Goal: Task Accomplishment & Management: Manage account settings

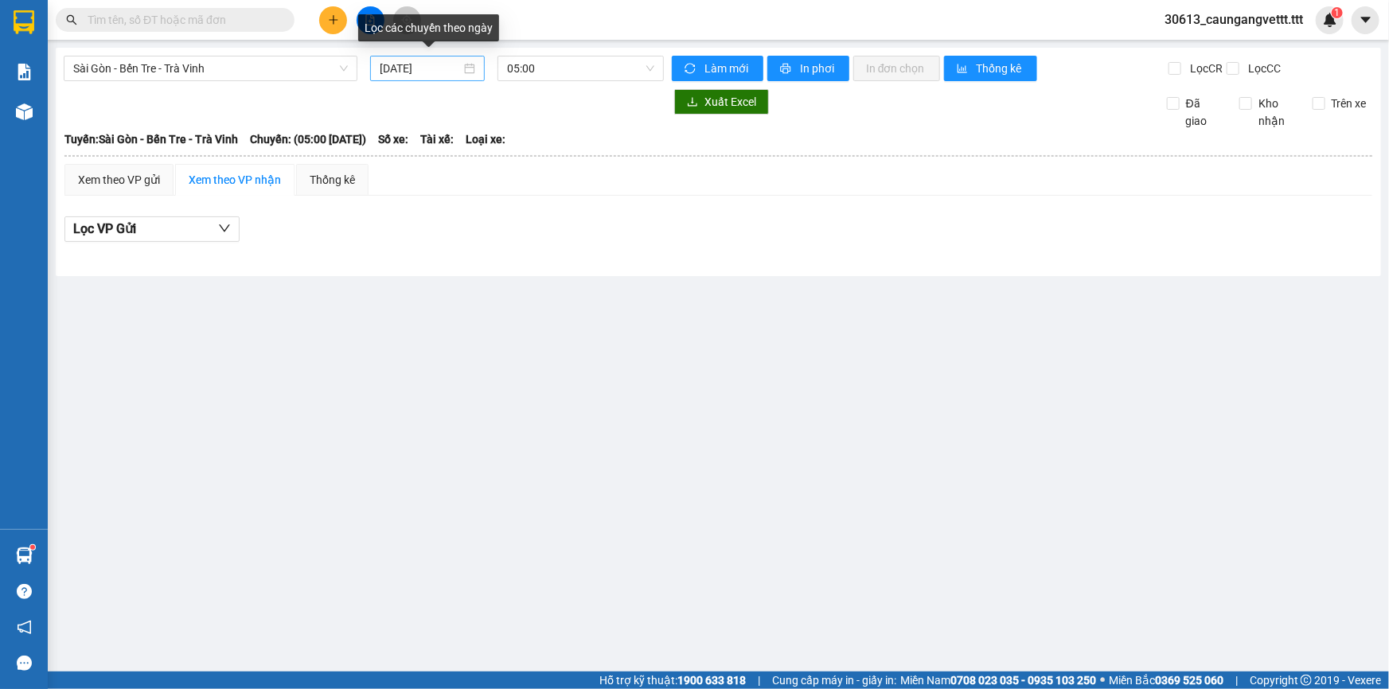
click at [389, 64] on input "[DATE]" at bounding box center [420, 69] width 81 height 18
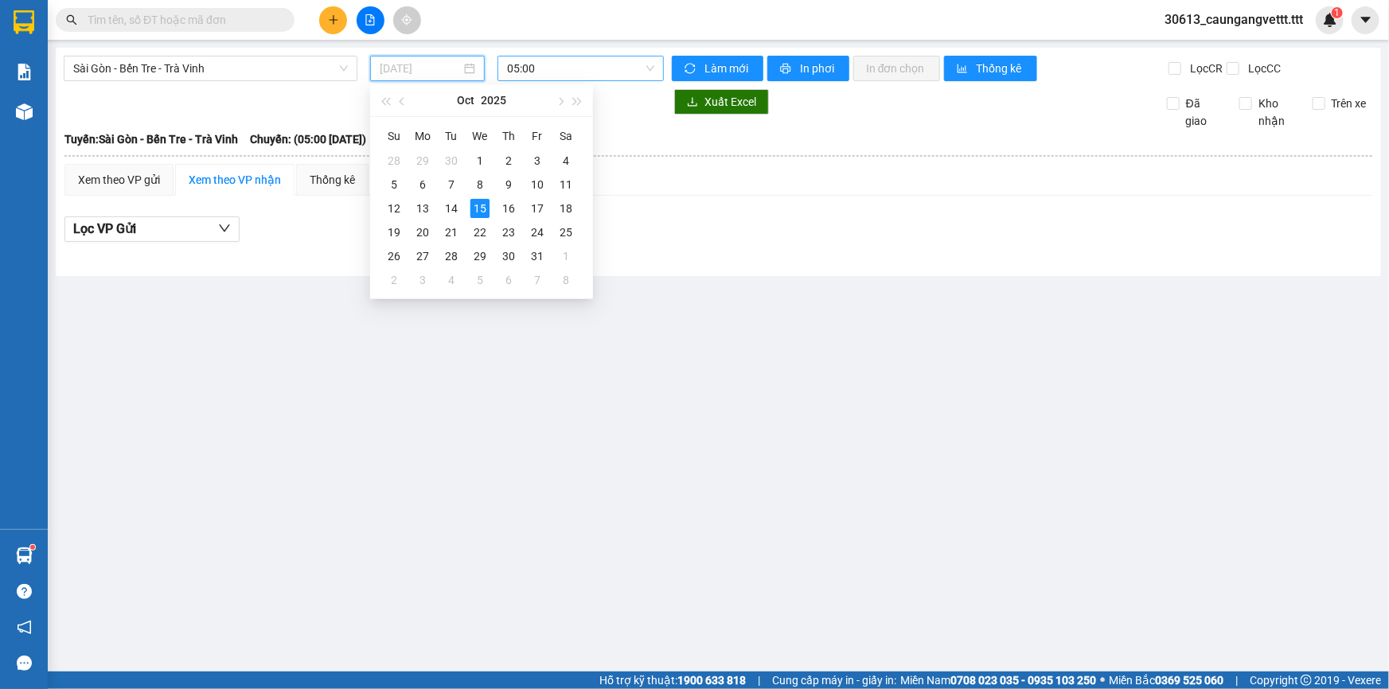
click at [449, 203] on div "14" at bounding box center [451, 208] width 19 height 19
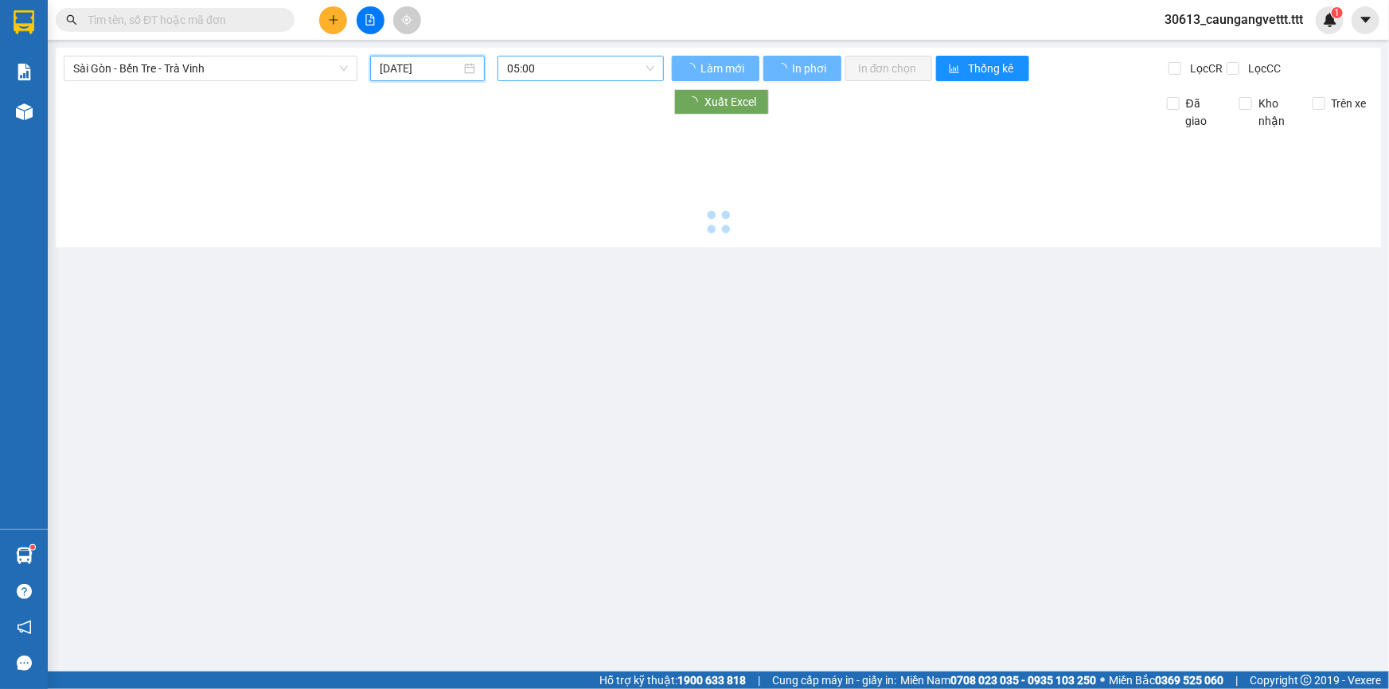
type input "[DATE]"
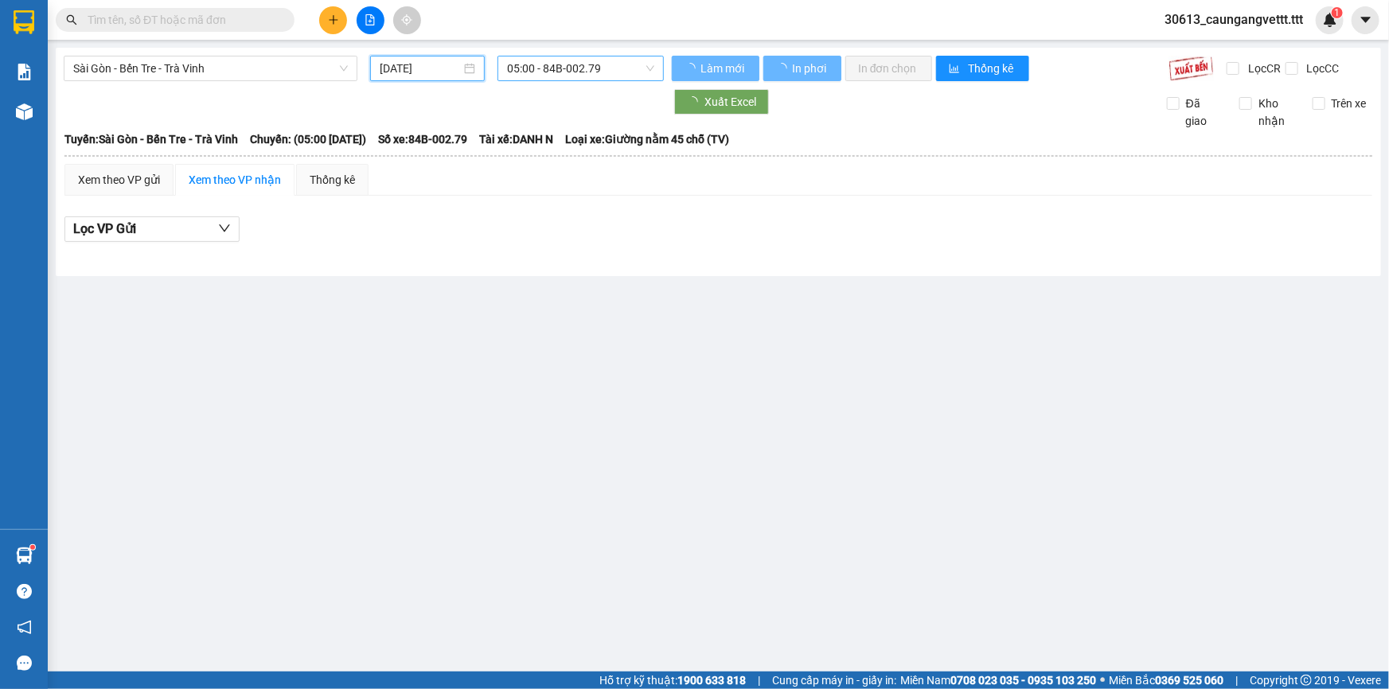
click at [549, 62] on span "05:00 - 84B-002.79" at bounding box center [580, 68] width 147 height 24
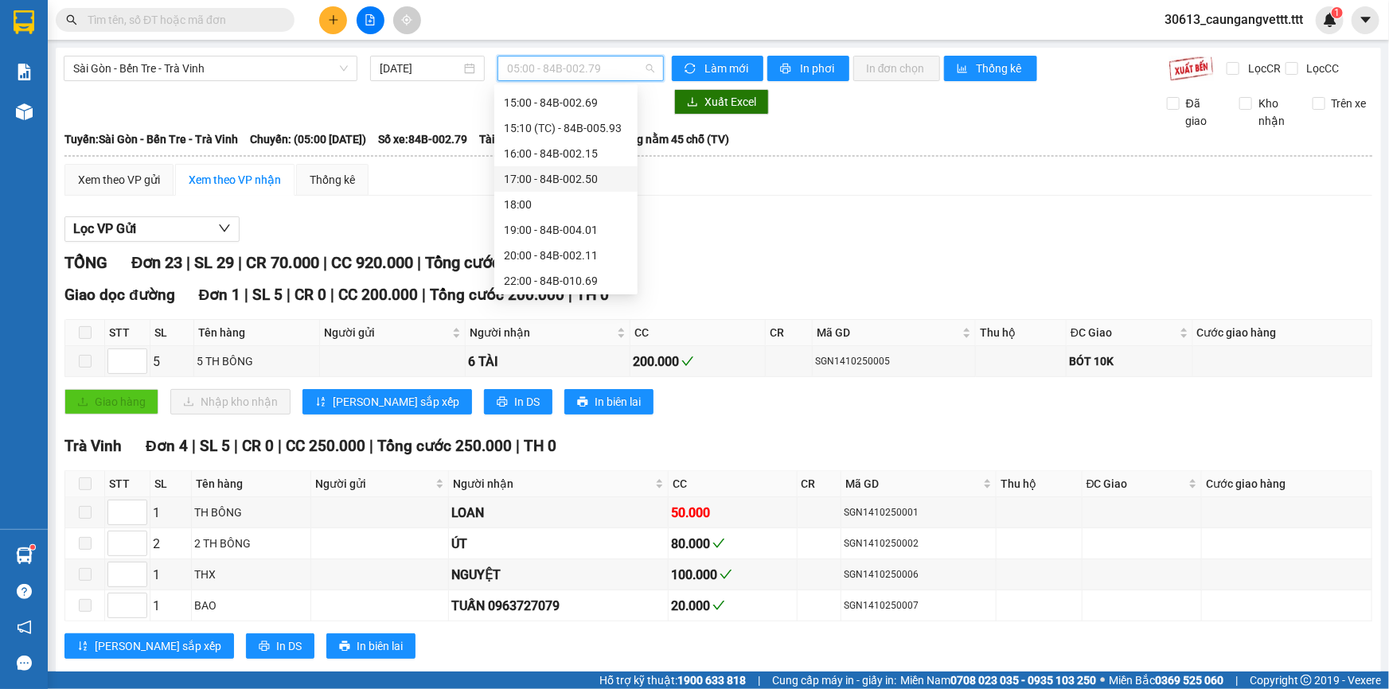
scroll to position [305, 0]
click at [554, 227] on div "19:00 - 84B-004.01" at bounding box center [566, 229] width 124 height 18
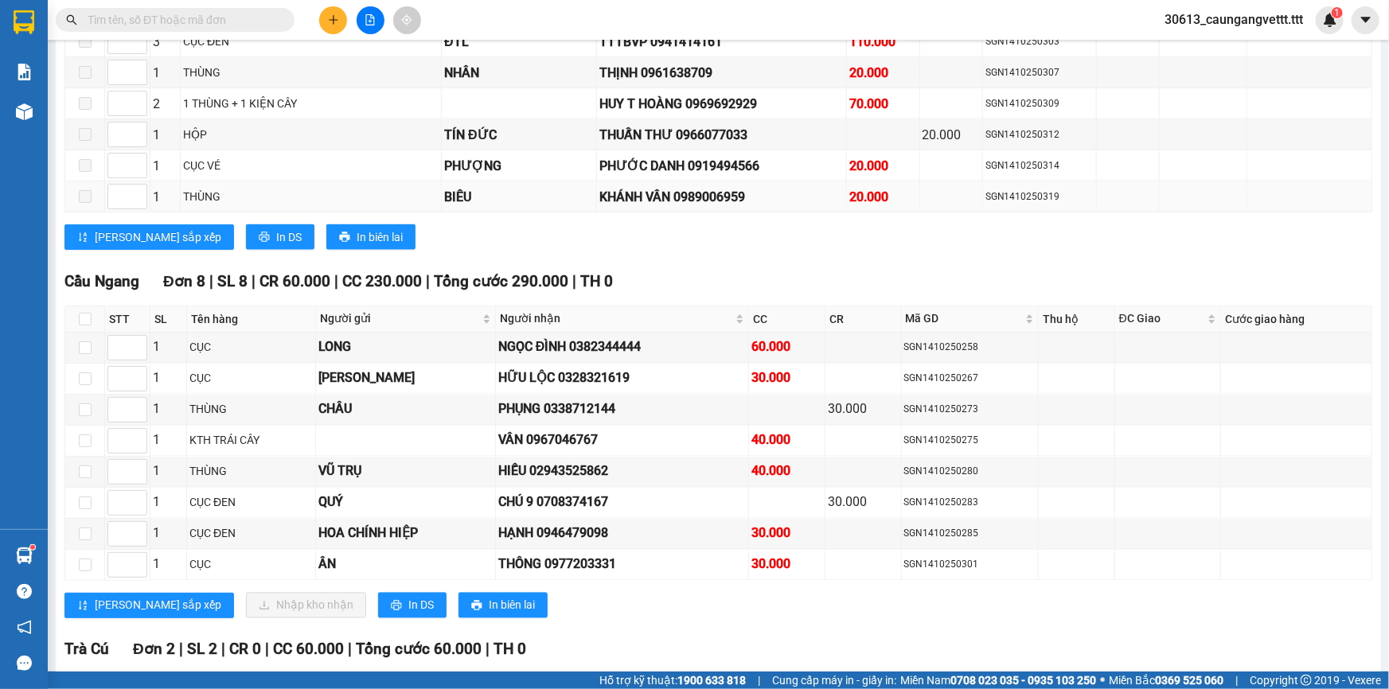
scroll to position [1253, 0]
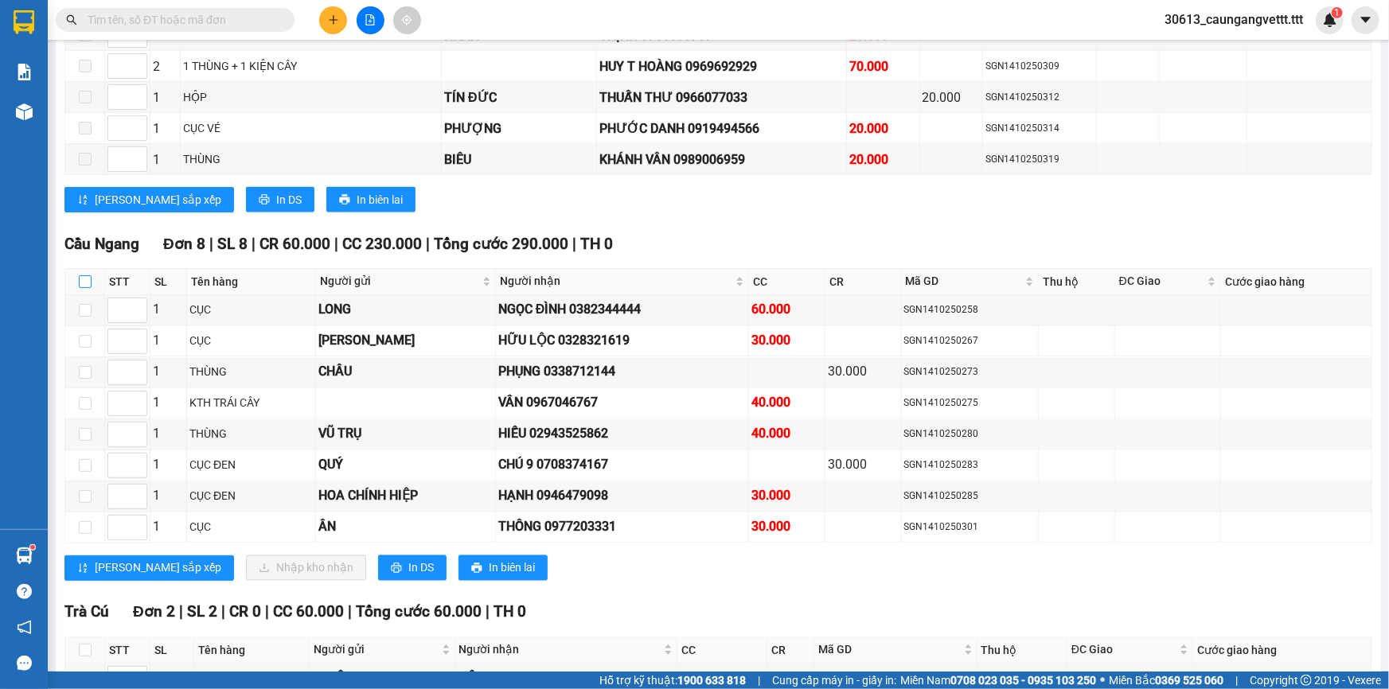
click at [81, 275] on input "checkbox" at bounding box center [85, 281] width 13 height 13
checkbox input "true"
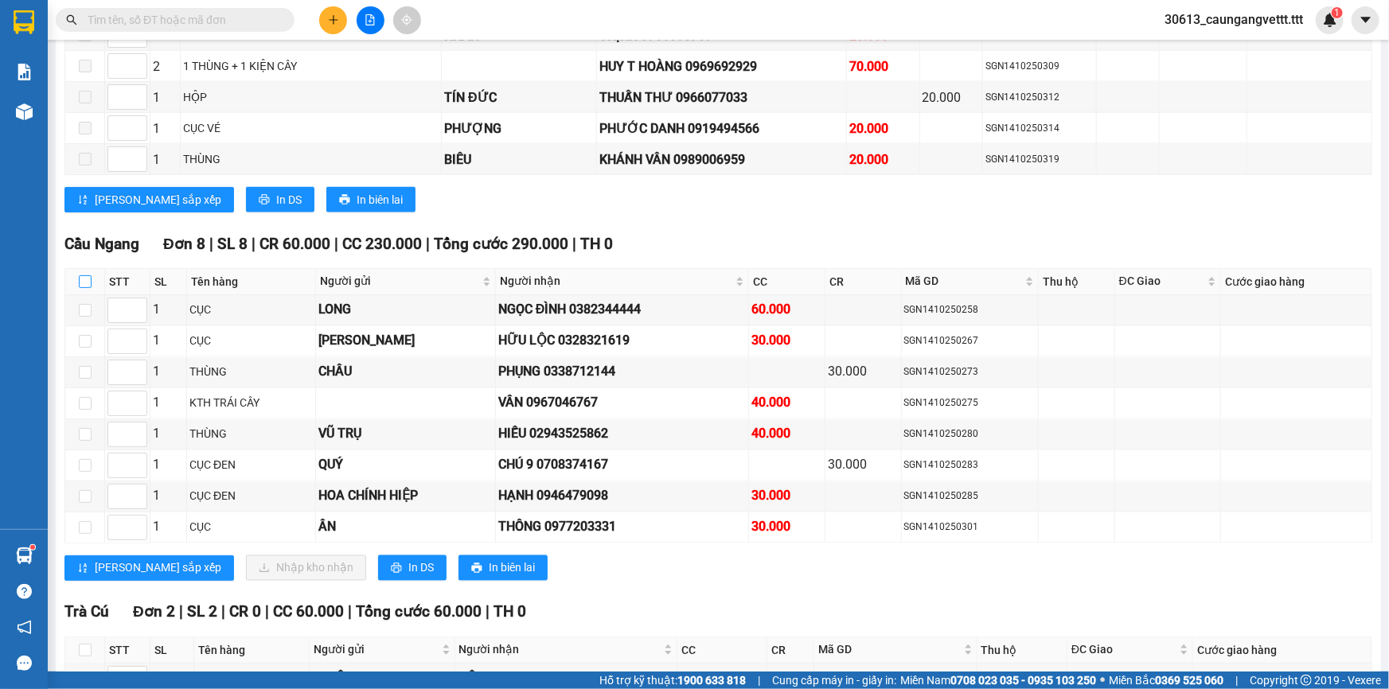
checkbox input "true"
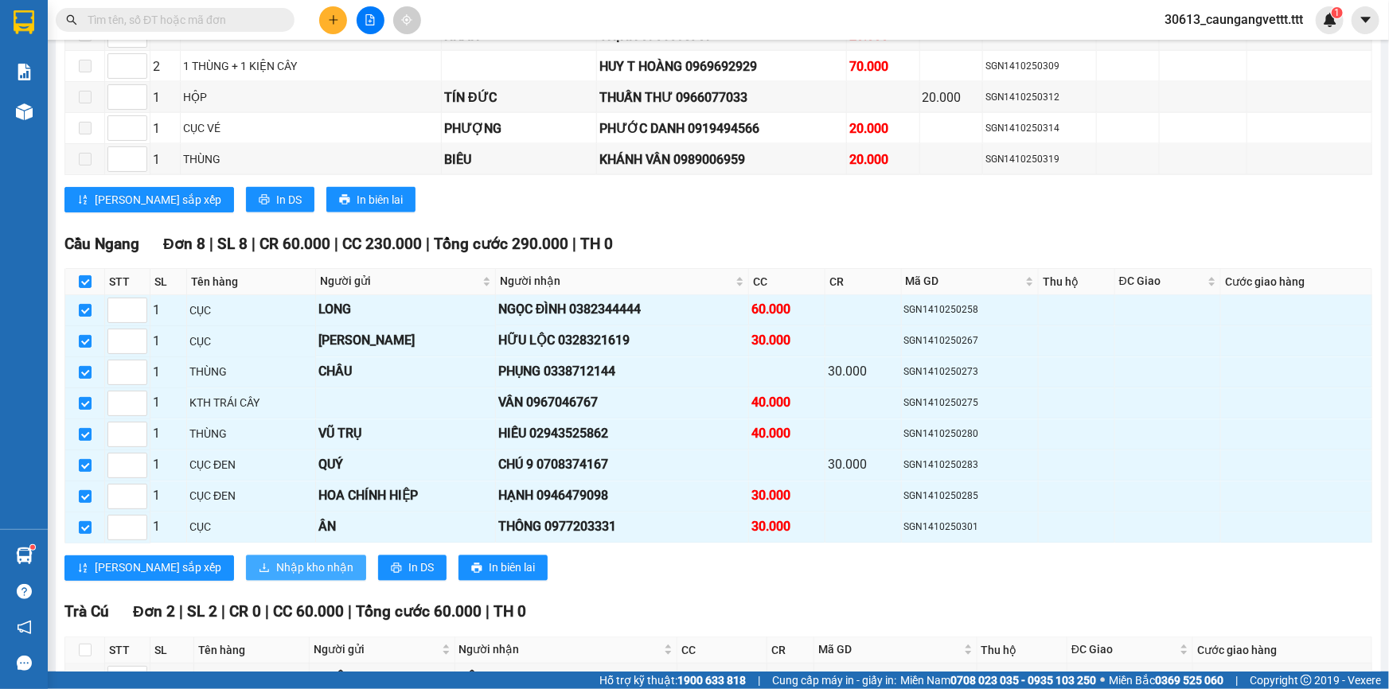
click at [276, 559] on span "Nhập kho nhận" at bounding box center [314, 568] width 77 height 18
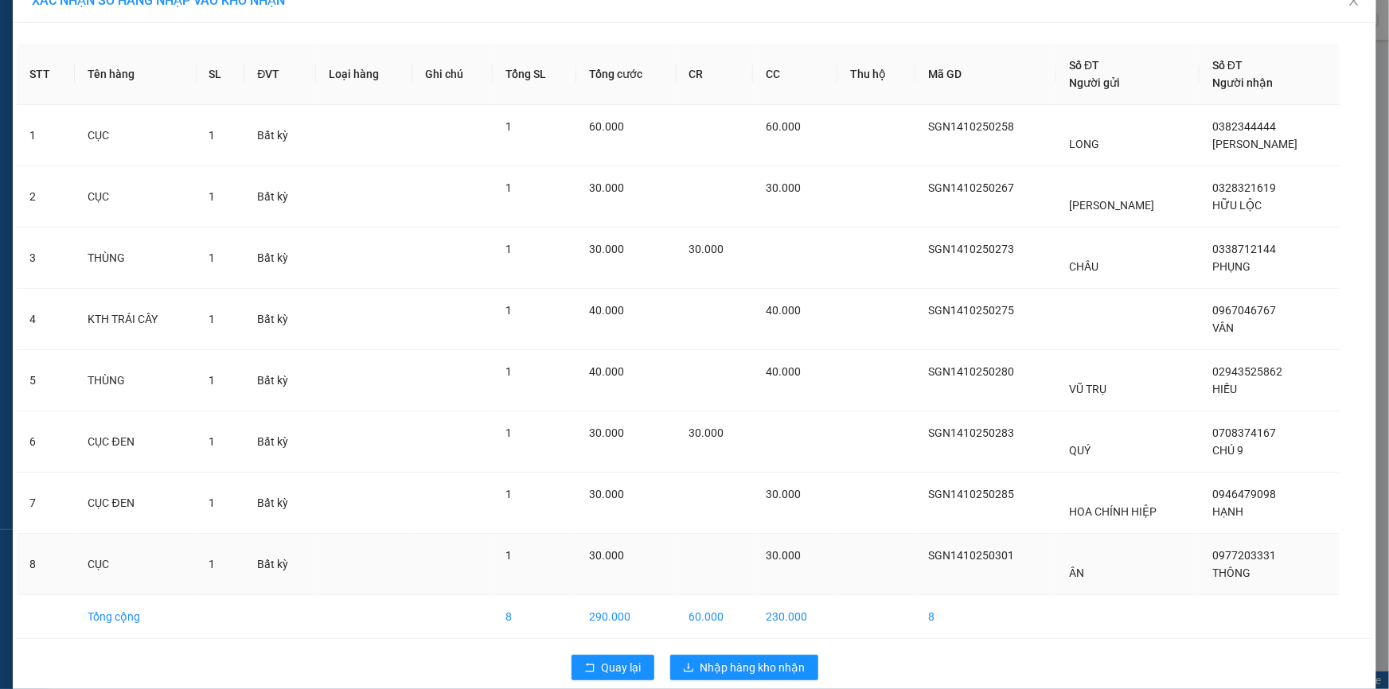
scroll to position [49, 0]
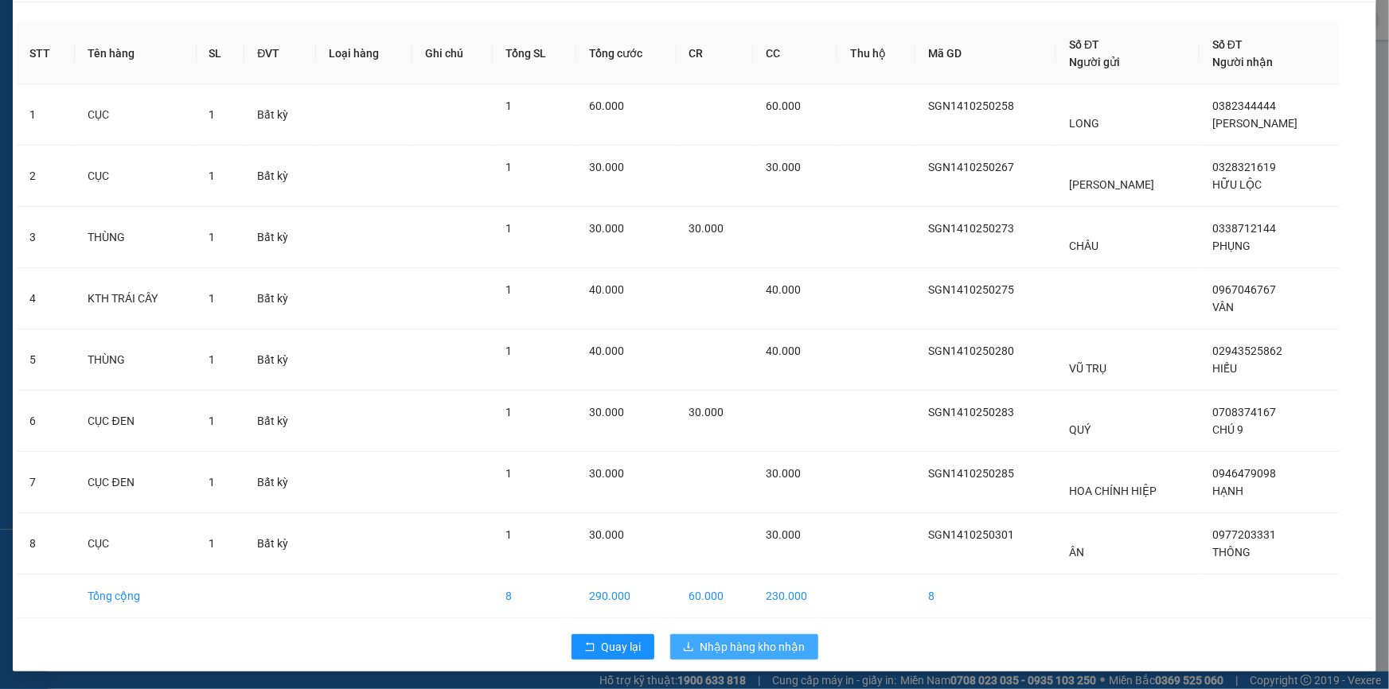
click at [751, 639] on span "Nhập hàng kho nhận" at bounding box center [752, 647] width 105 height 18
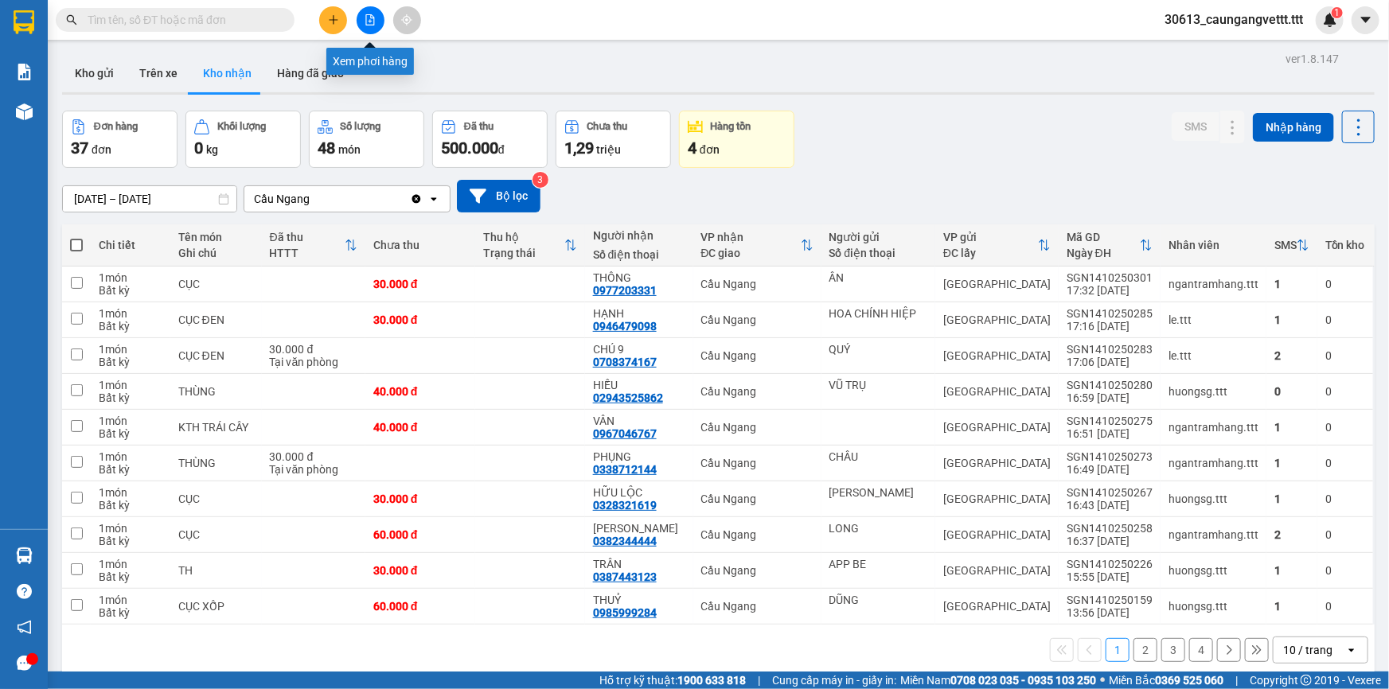
click at [367, 25] on icon "file-add" at bounding box center [370, 19] width 9 height 11
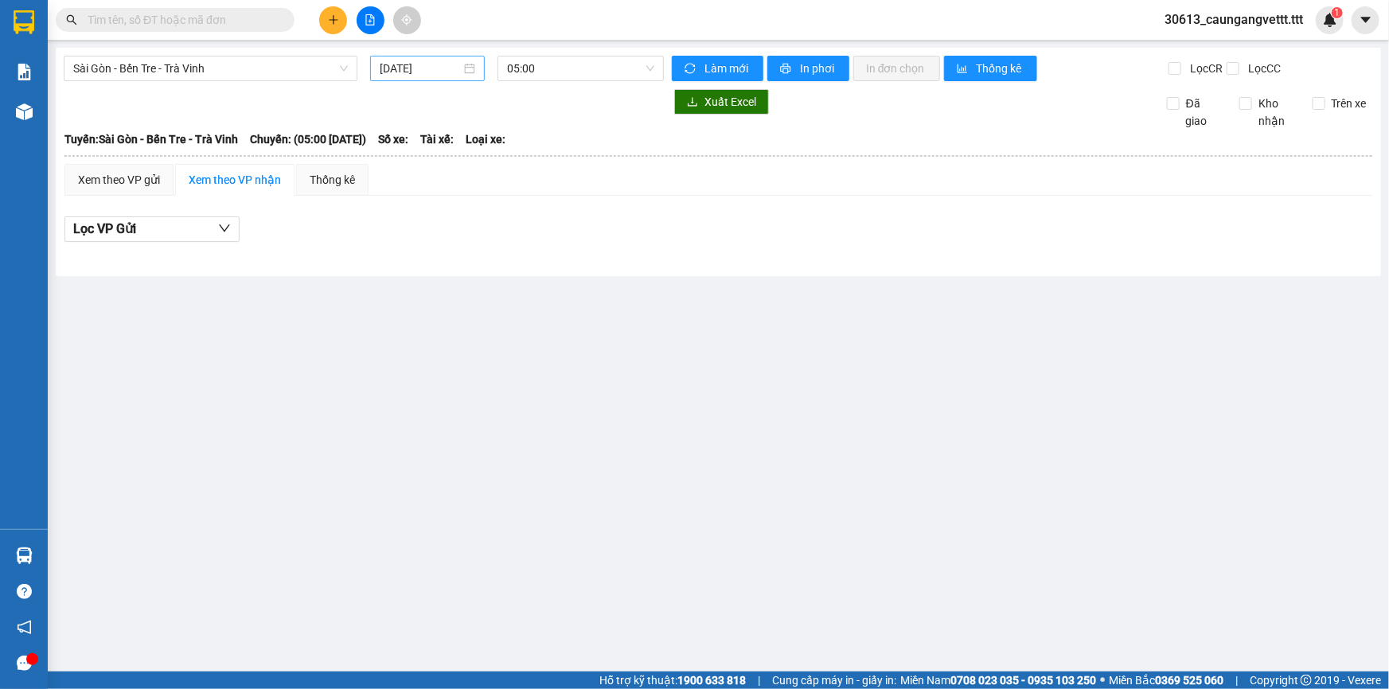
click at [387, 66] on input "[DATE]" at bounding box center [420, 69] width 81 height 18
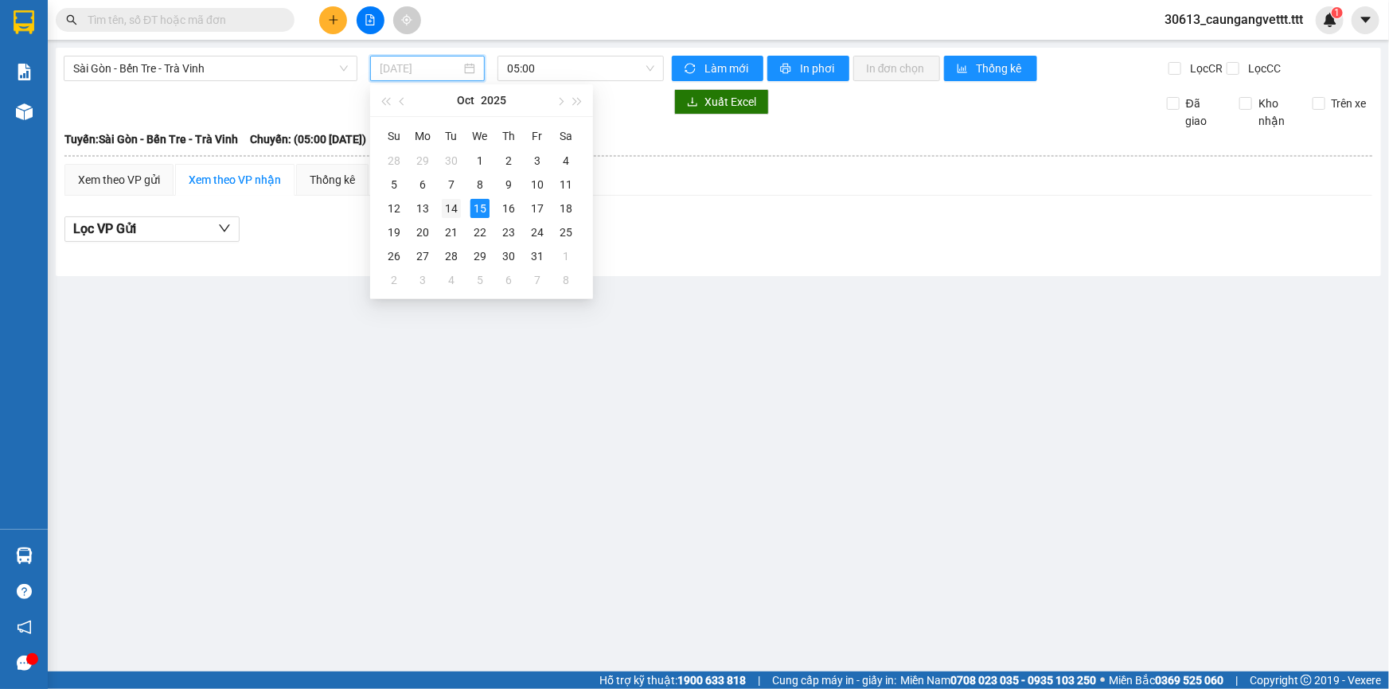
click at [458, 212] on div "14" at bounding box center [451, 208] width 19 height 19
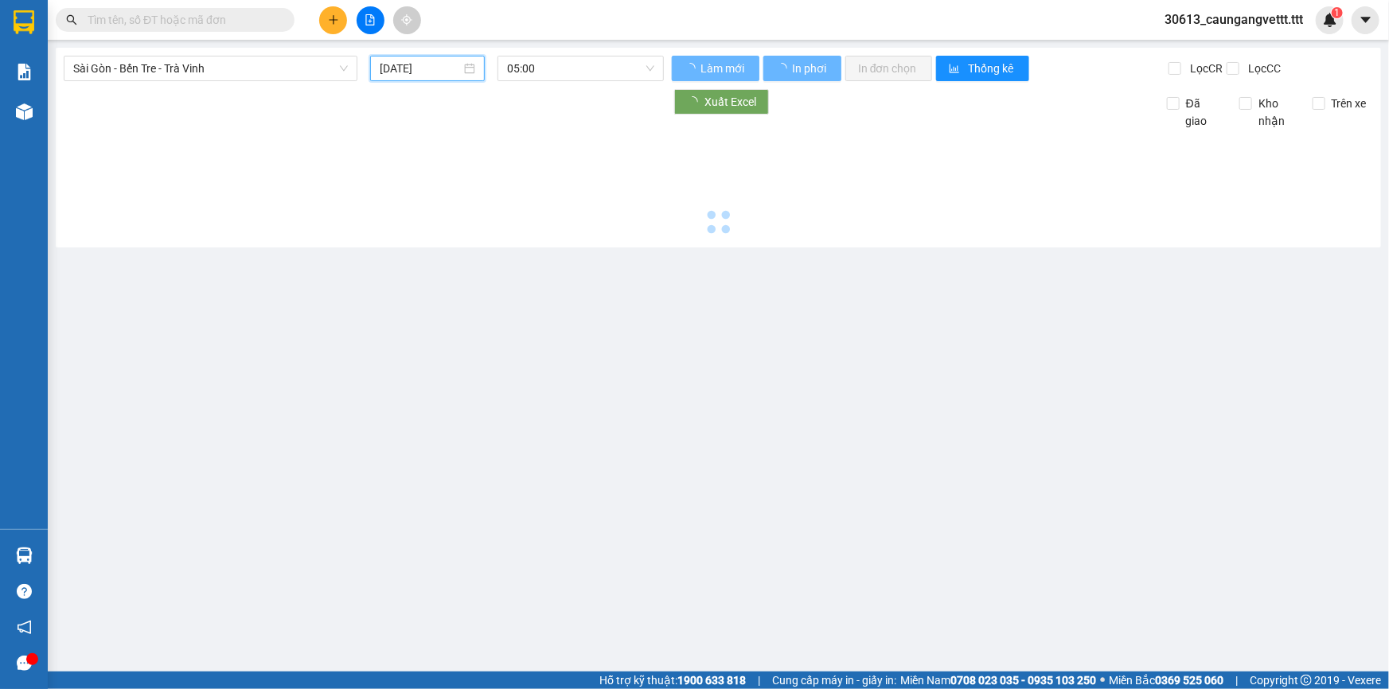
type input "[DATE]"
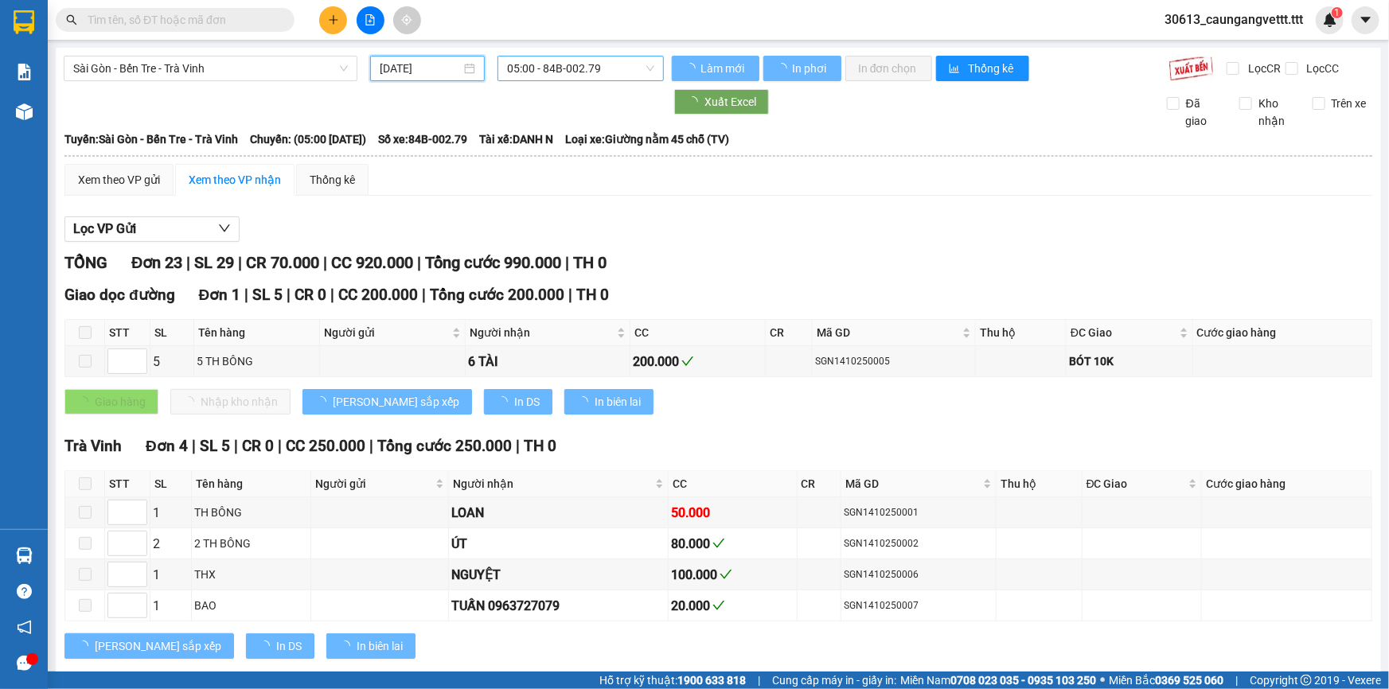
click at [542, 72] on span "05:00 - 84B-002.79" at bounding box center [580, 68] width 147 height 24
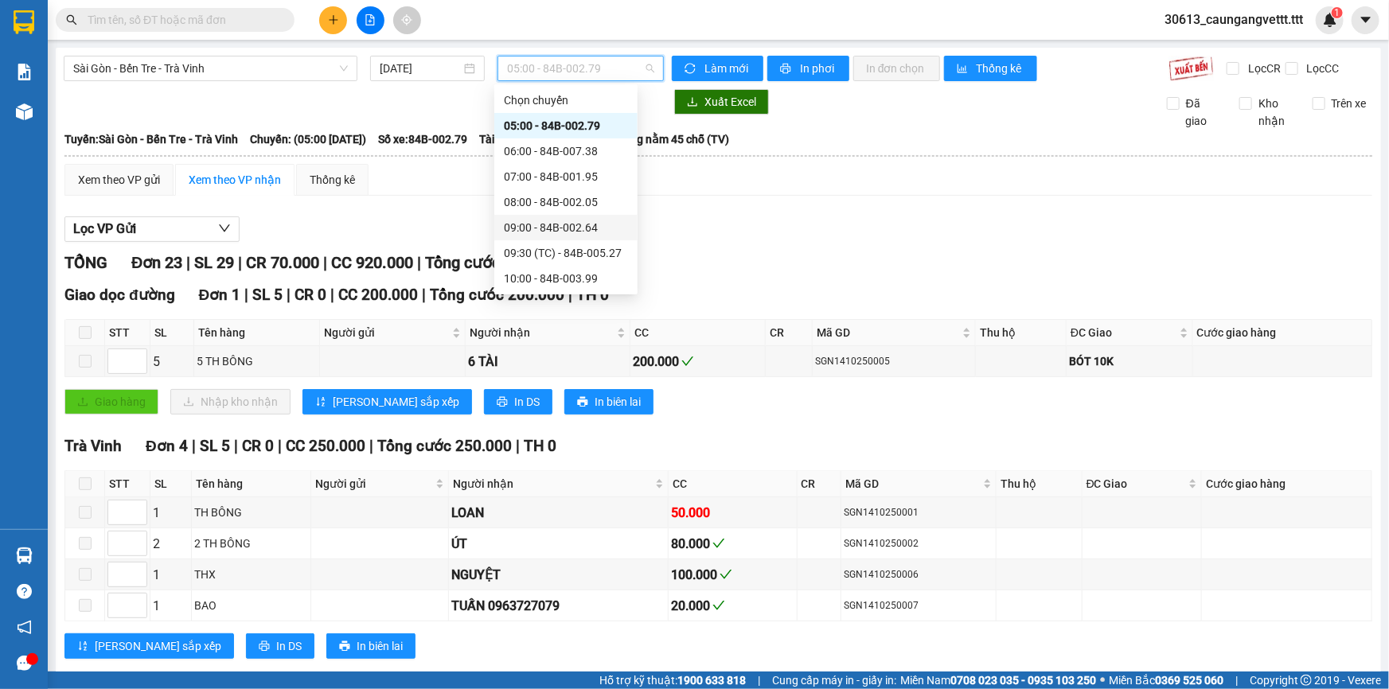
scroll to position [305, 0]
click at [543, 276] on div "22:00 - 84B-010.69" at bounding box center [566, 280] width 124 height 18
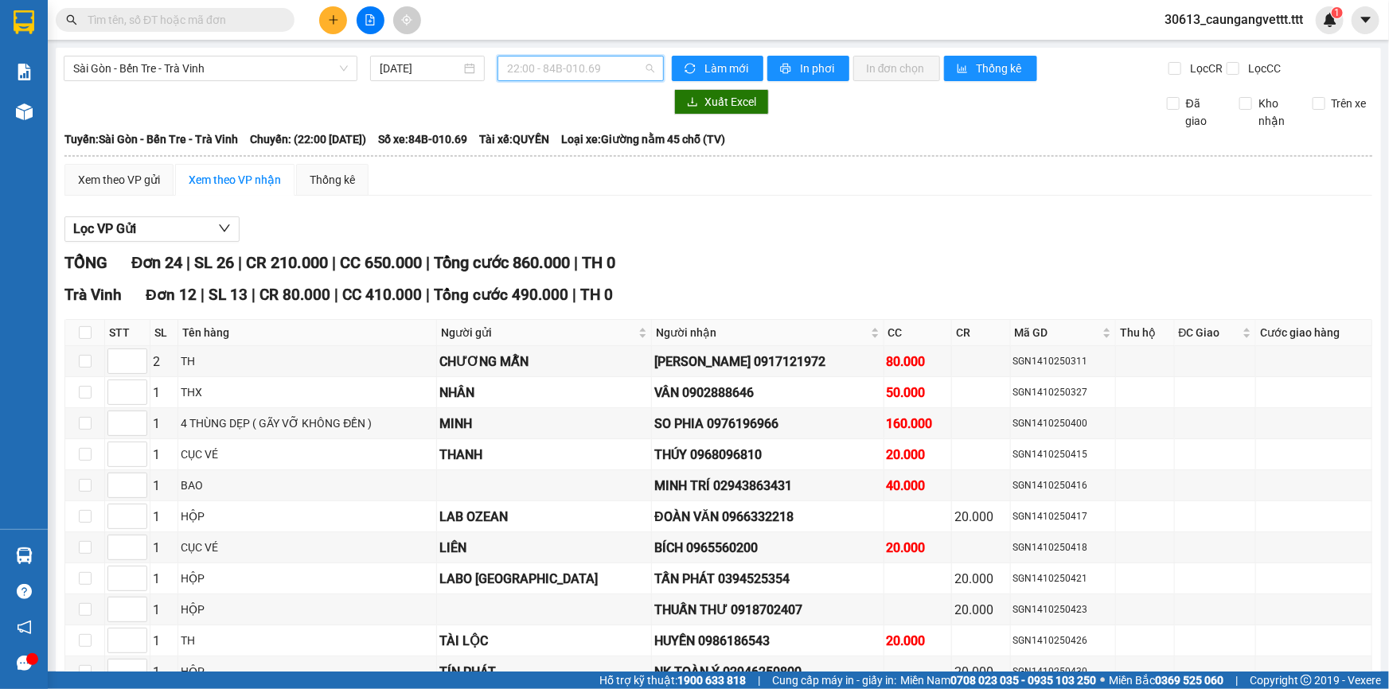
click at [580, 65] on span "22:00 - 84B-010.69" at bounding box center [580, 68] width 147 height 24
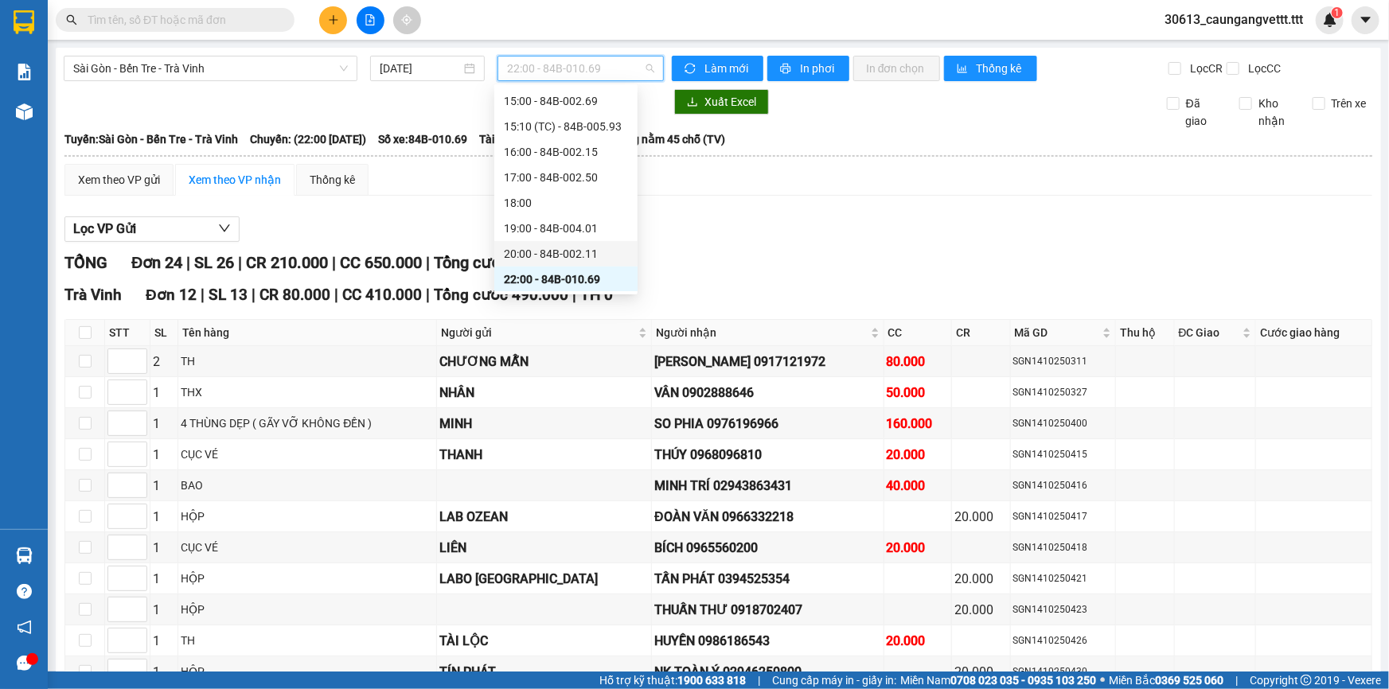
click at [524, 249] on div "20:00 - 84B-002.11" at bounding box center [566, 254] width 124 height 18
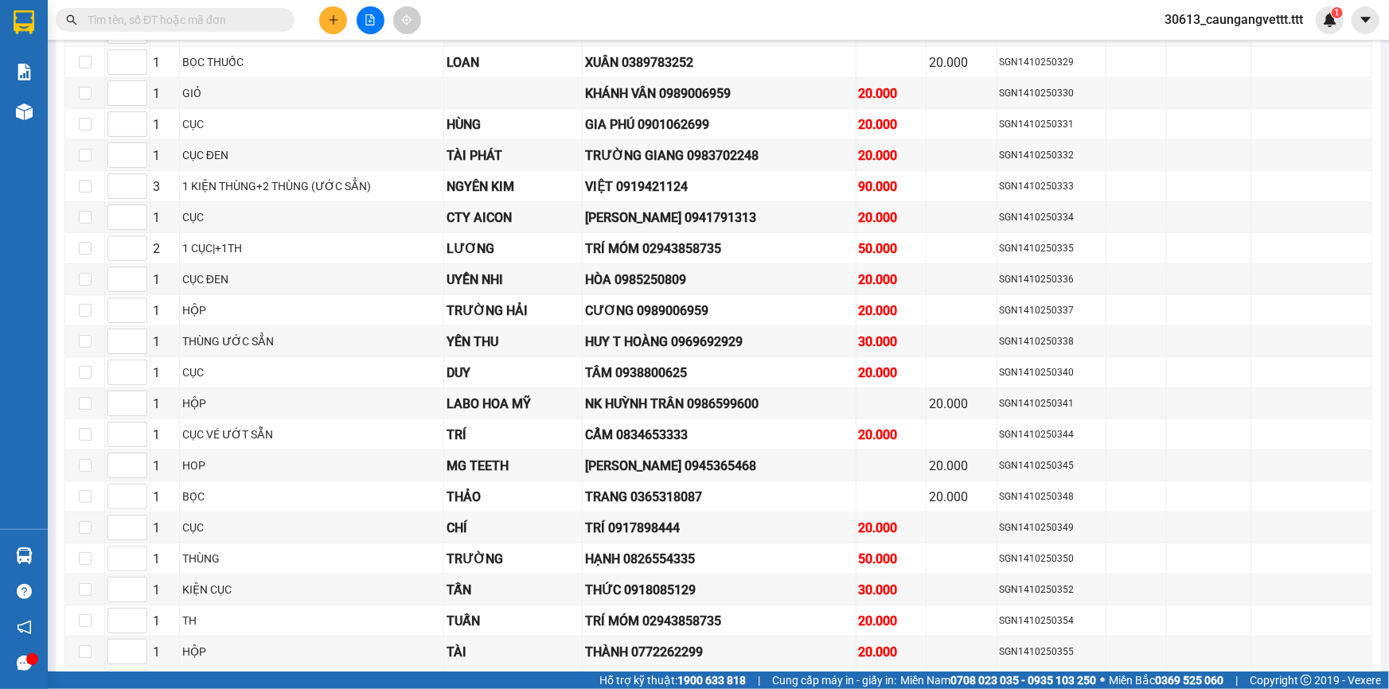
scroll to position [289, 0]
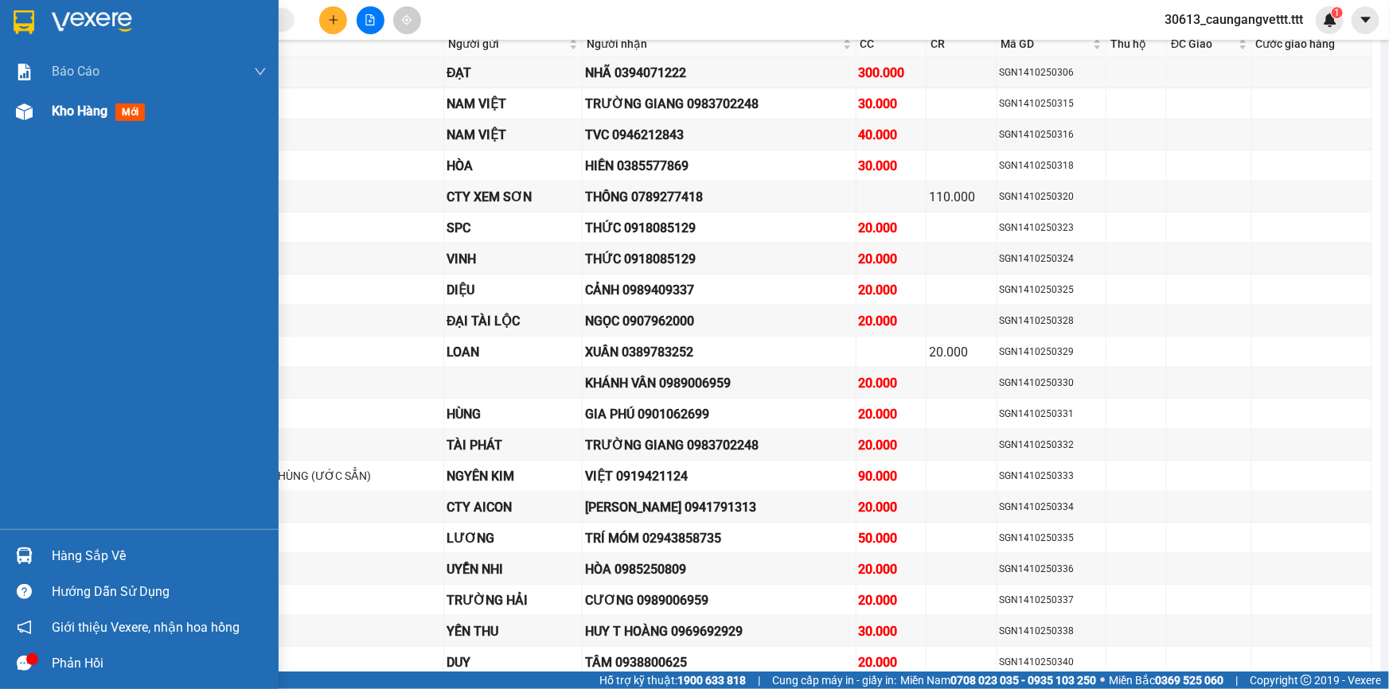
click at [65, 111] on span "Kho hàng" at bounding box center [80, 110] width 56 height 15
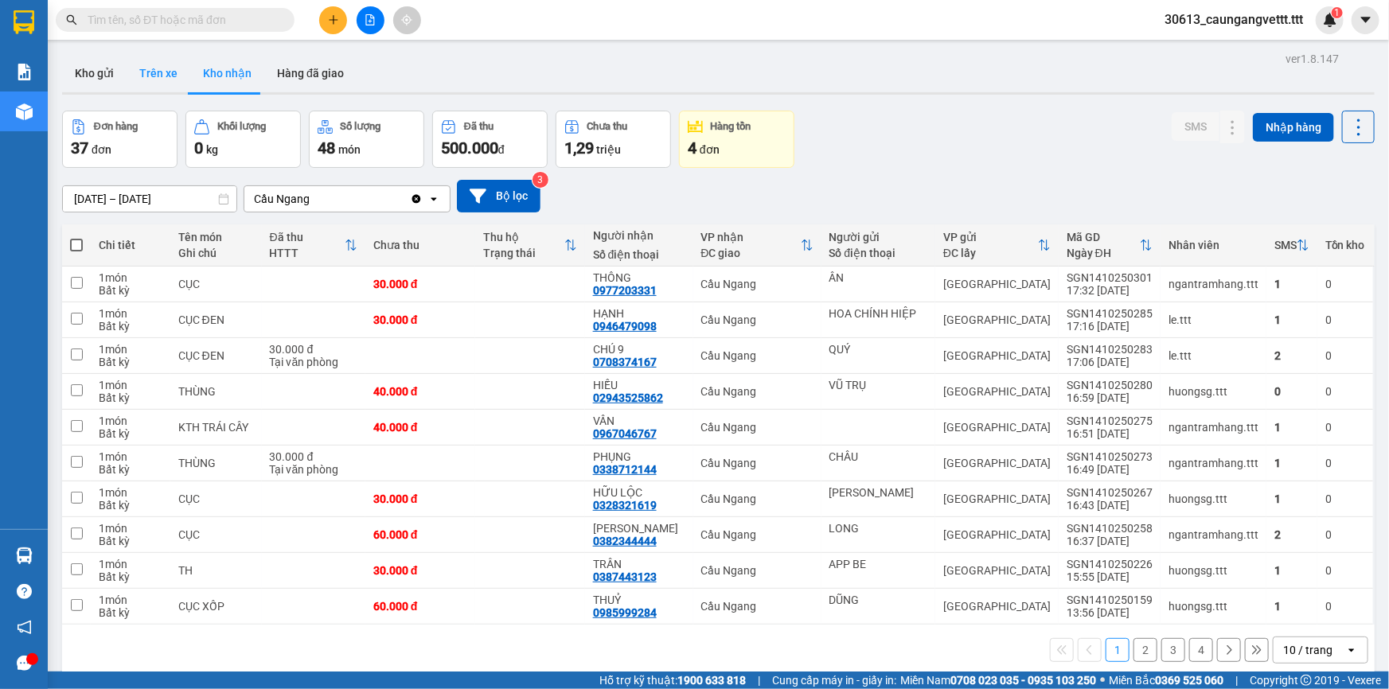
click at [162, 73] on button "Trên xe" at bounding box center [159, 73] width 64 height 38
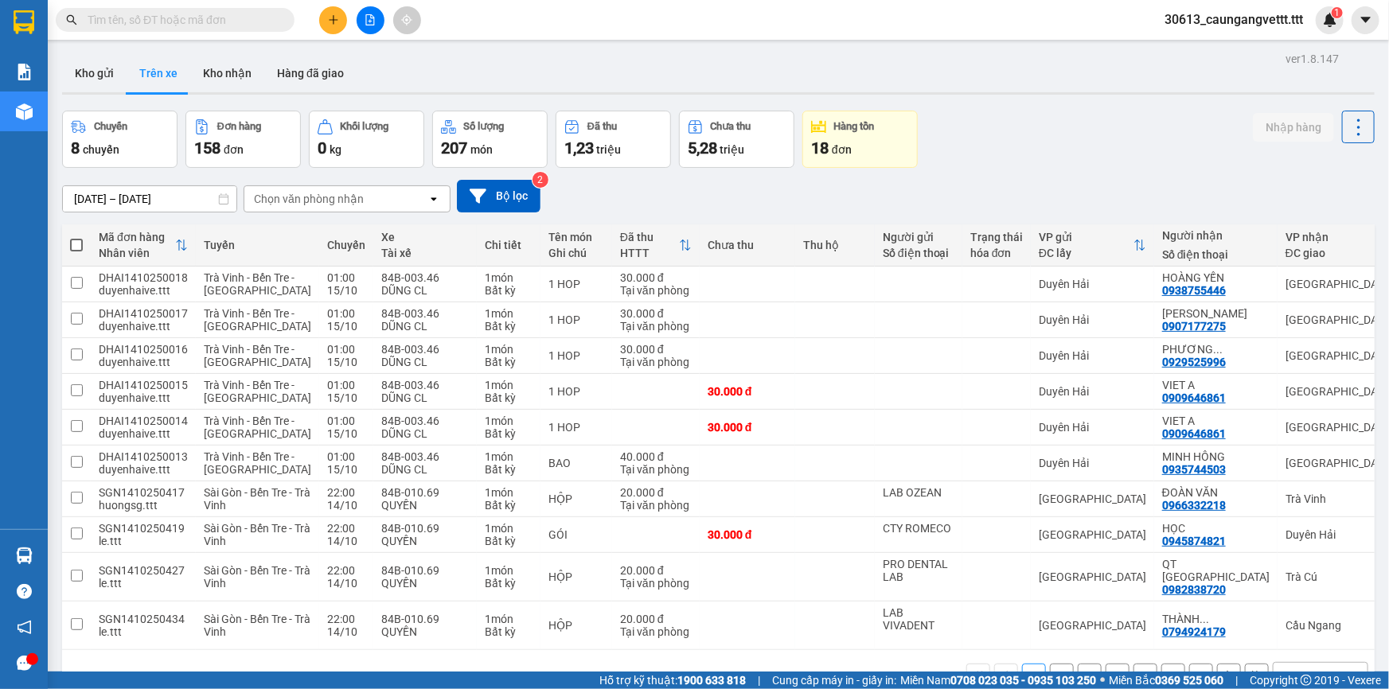
click at [190, 21] on input "text" at bounding box center [182, 20] width 188 height 18
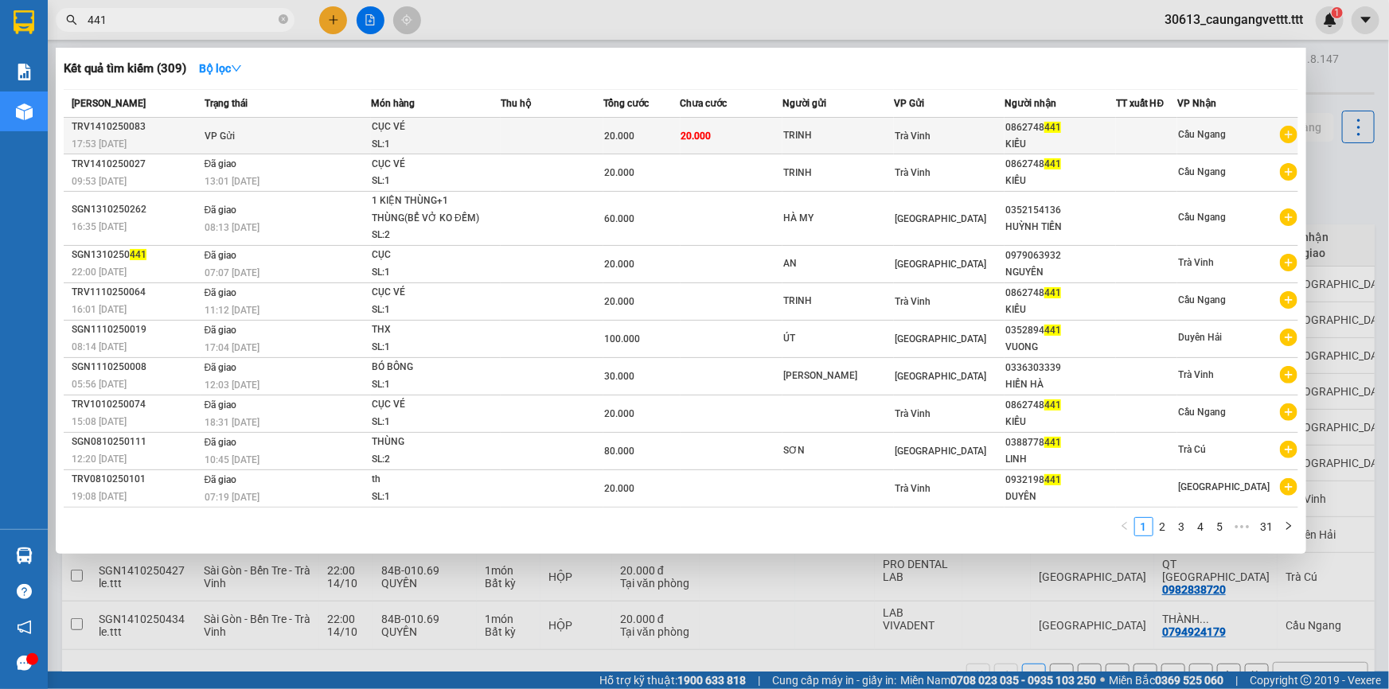
type input "441"
click at [1021, 136] on div "KIỀU" at bounding box center [1059, 144] width 109 height 17
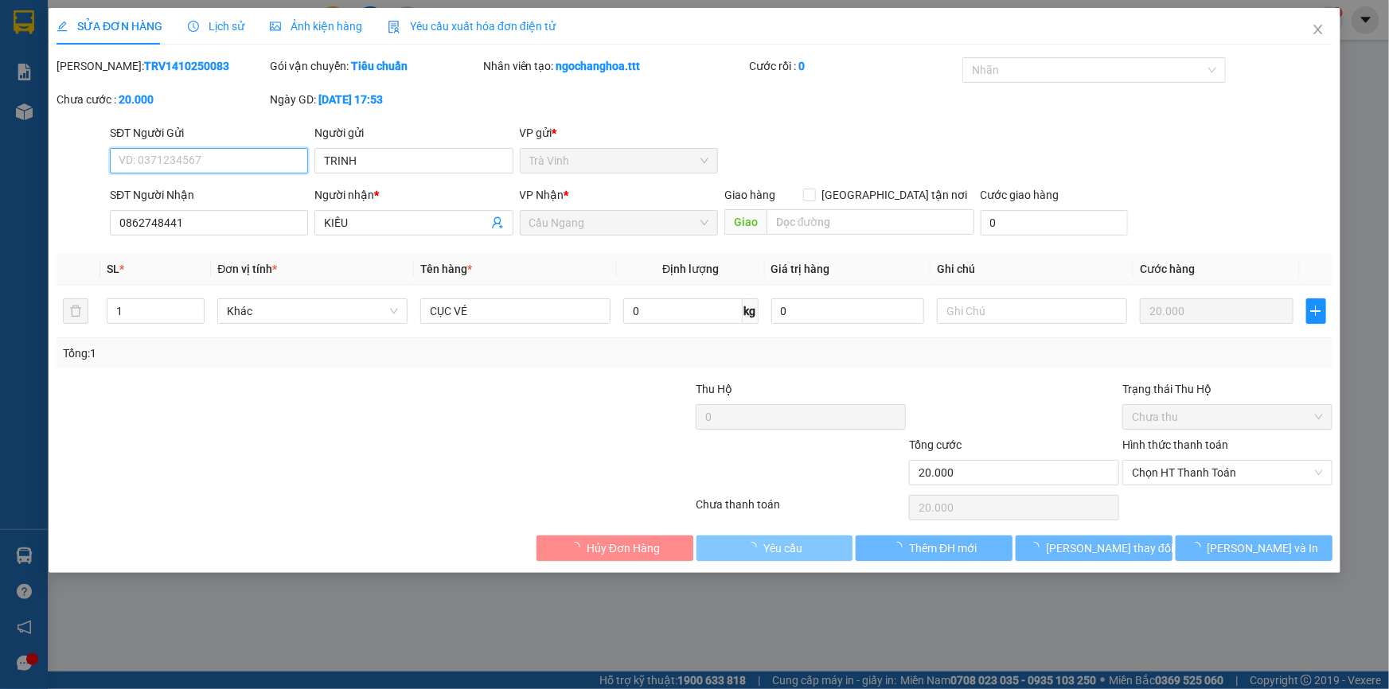
type input "TRINH"
type input "0862748441"
type input "KIỀU"
type input "20.000"
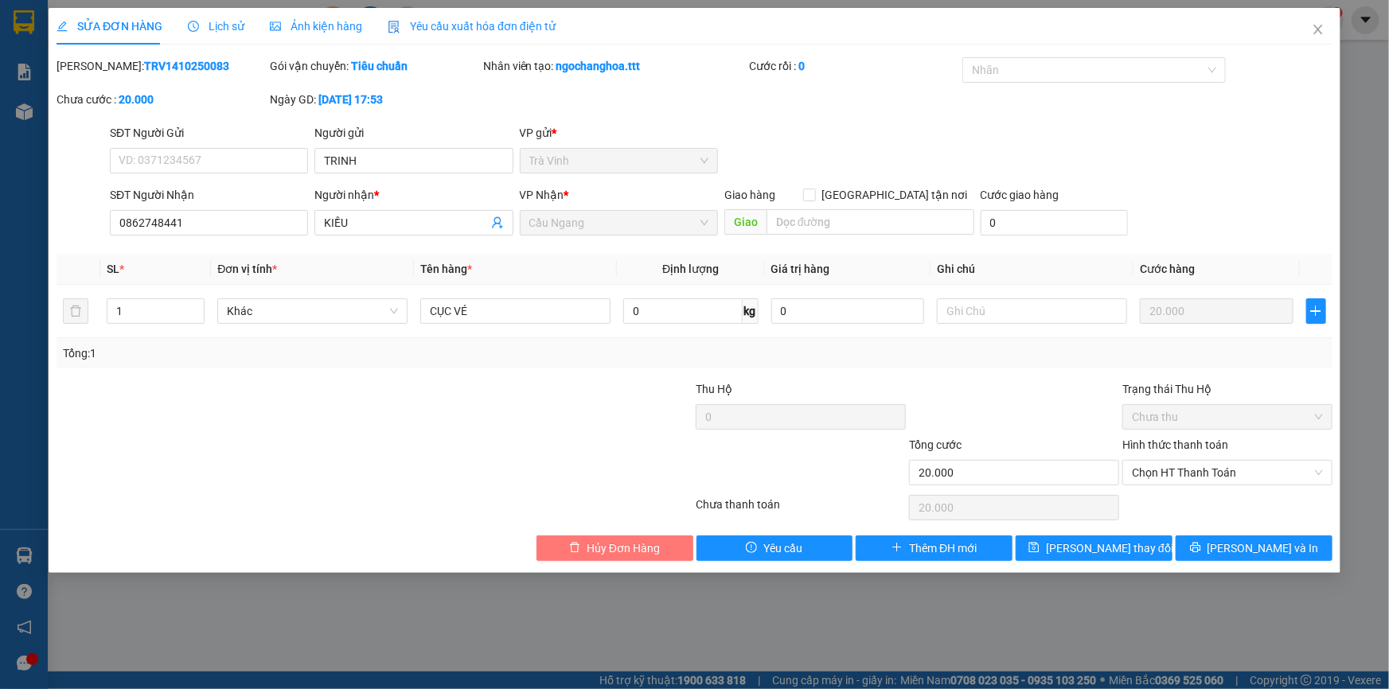
click at [674, 548] on button "Hủy Đơn Hàng" at bounding box center [614, 548] width 157 height 25
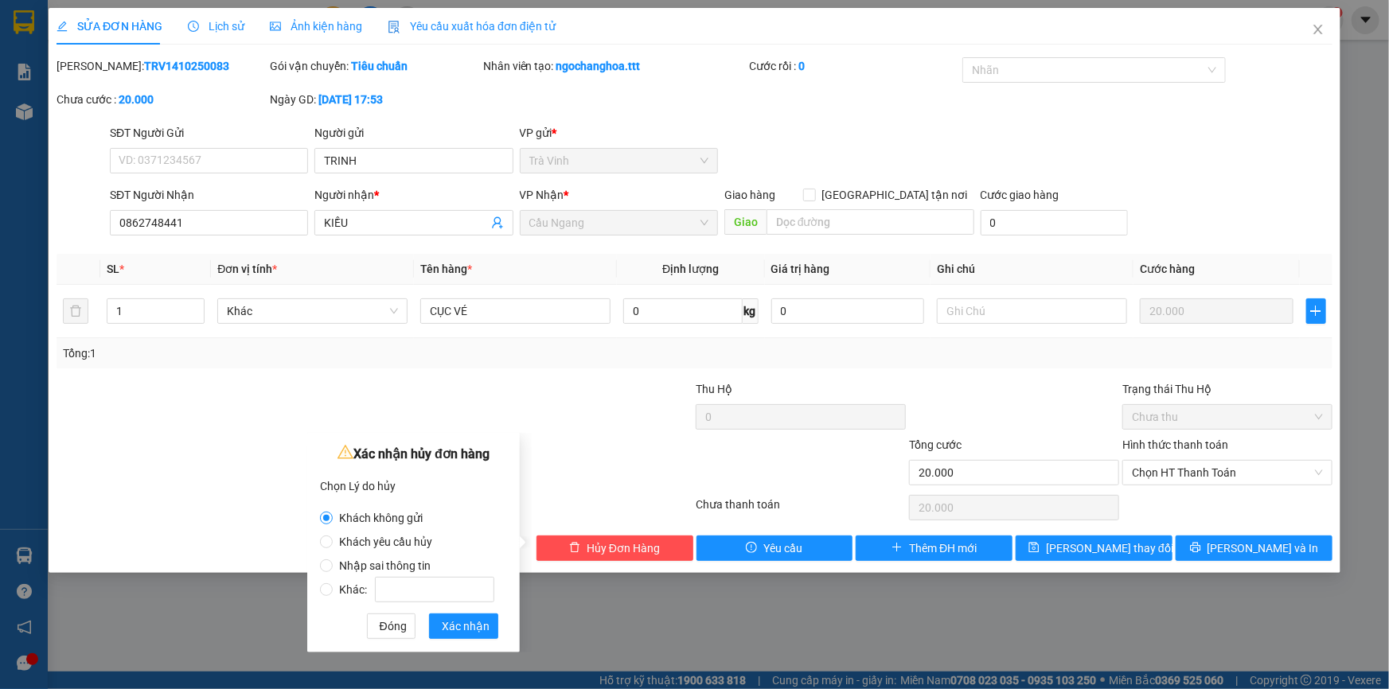
click at [557, 613] on div "SỬA ĐƠN HÀNG Lịch sử Ảnh kiện hàng Yêu cầu xuất hóa đơn điện tử Total Paid Fee …" at bounding box center [694, 344] width 1389 height 689
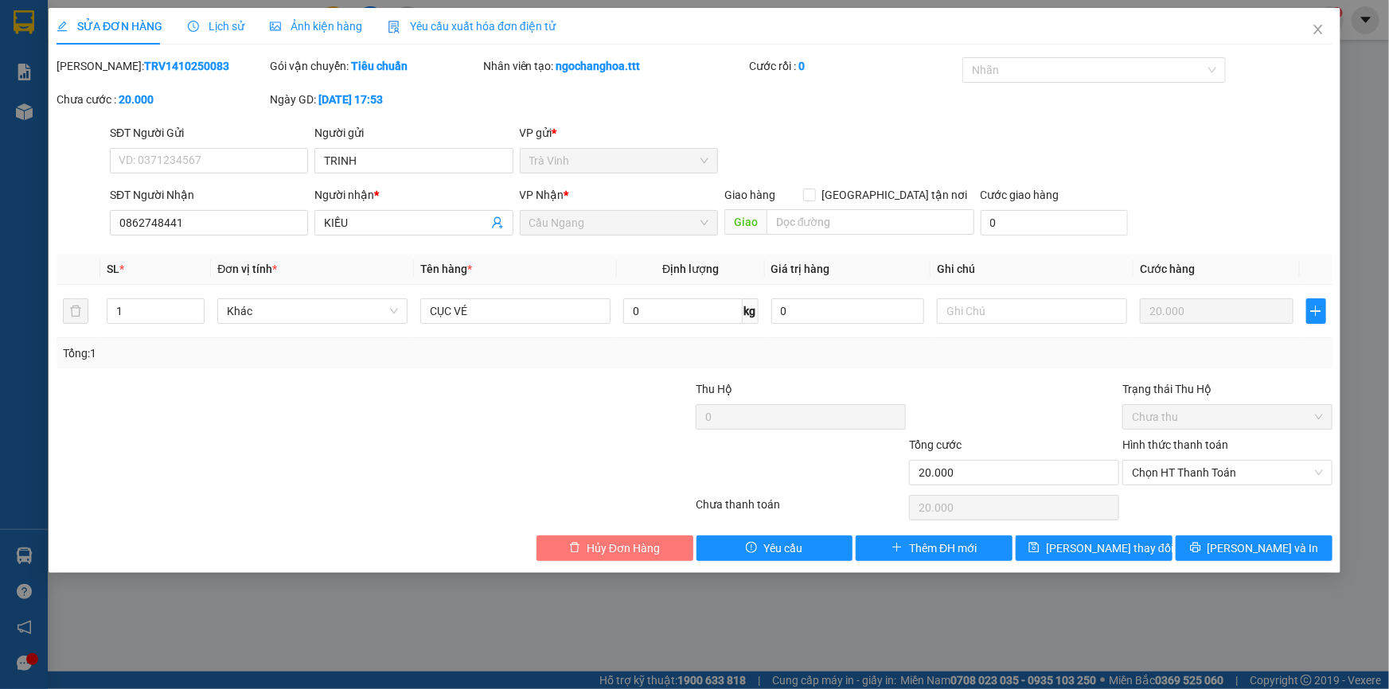
click at [607, 549] on span "Hủy Đơn Hàng" at bounding box center [622, 549] width 73 height 18
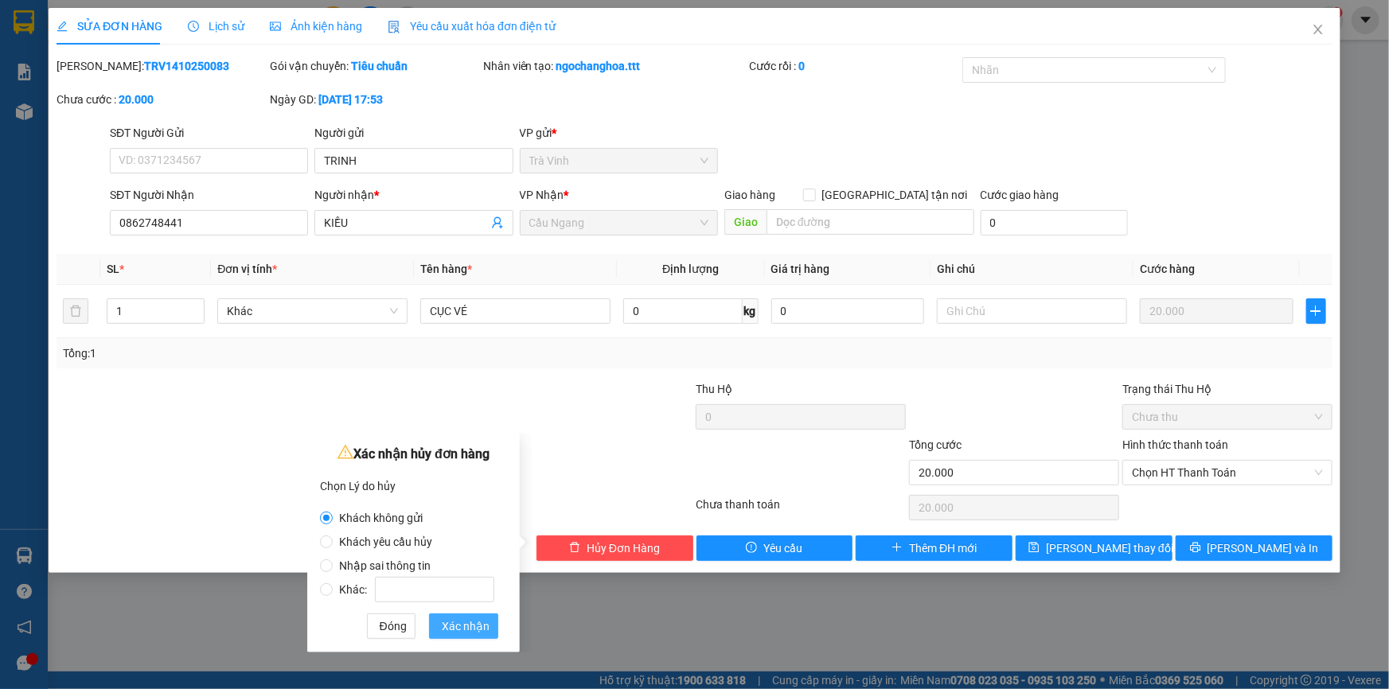
click at [456, 629] on span "Xác nhận" at bounding box center [466, 626] width 48 height 18
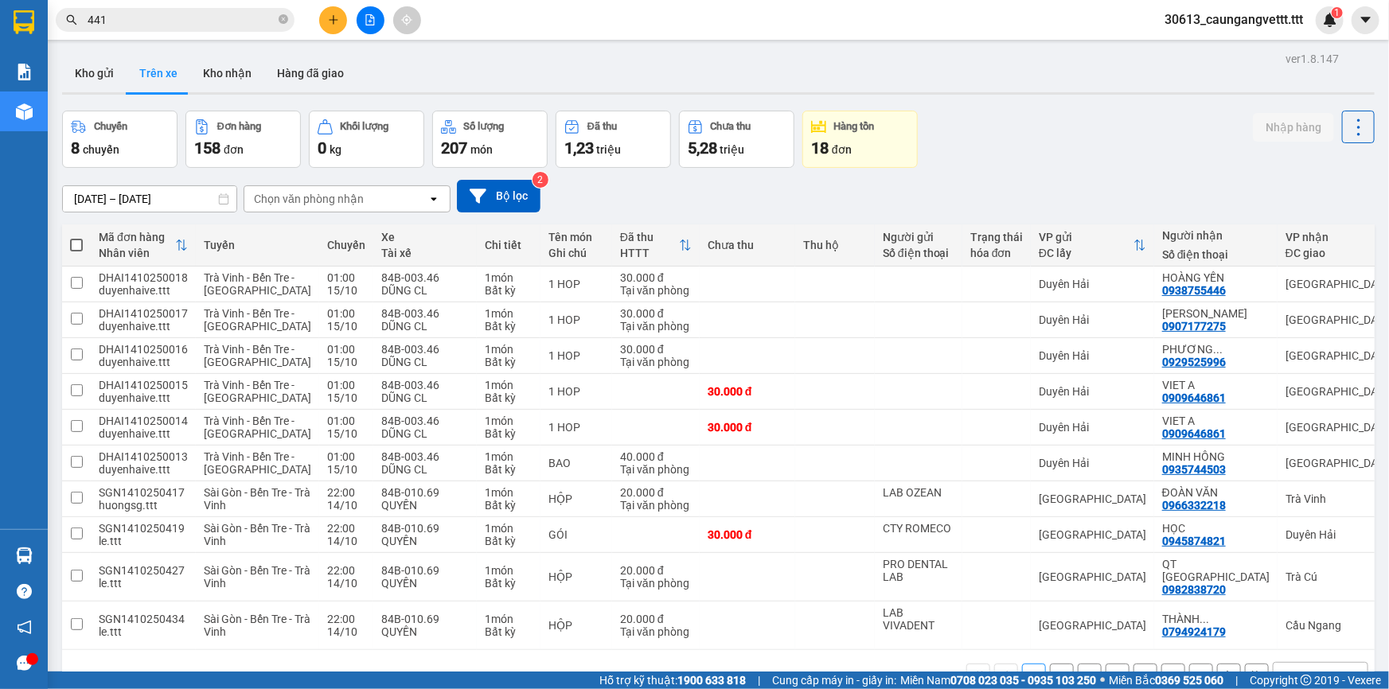
click at [319, 206] on div "Chọn văn phòng nhận" at bounding box center [309, 199] width 110 height 16
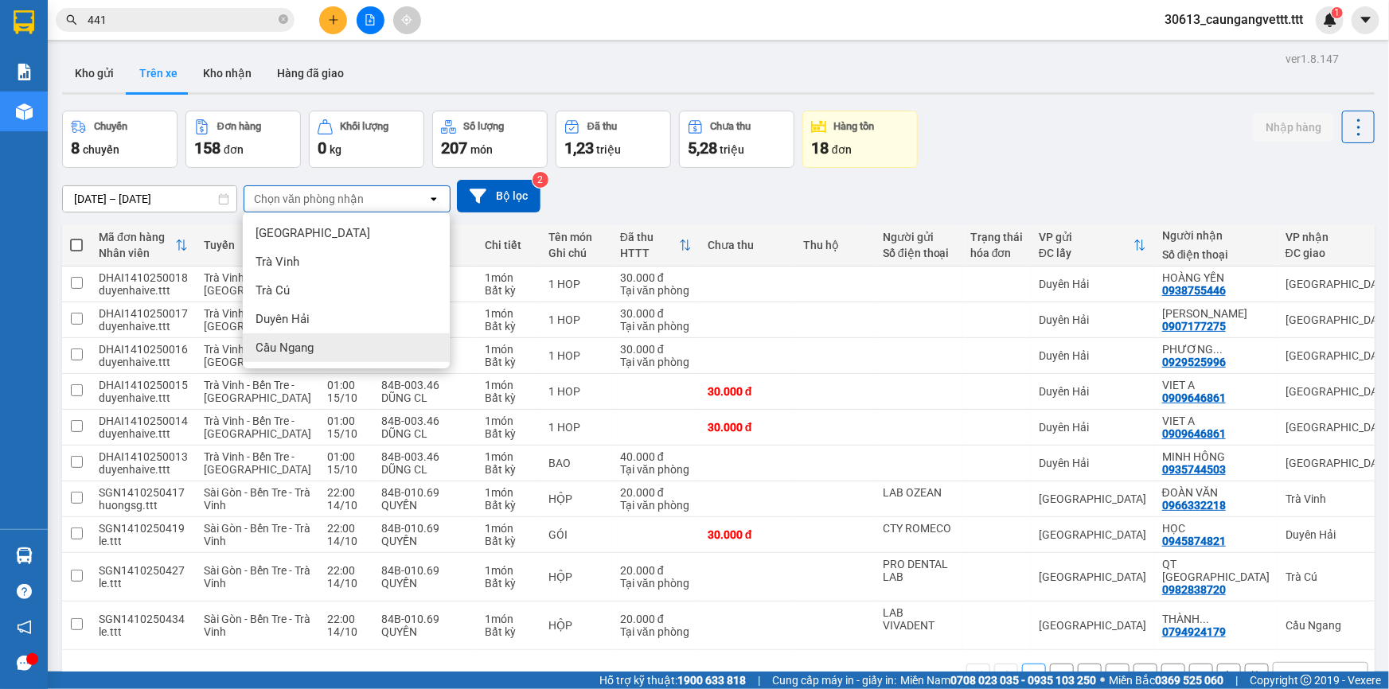
click at [305, 346] on span "Cầu Ngang" at bounding box center [284, 348] width 58 height 16
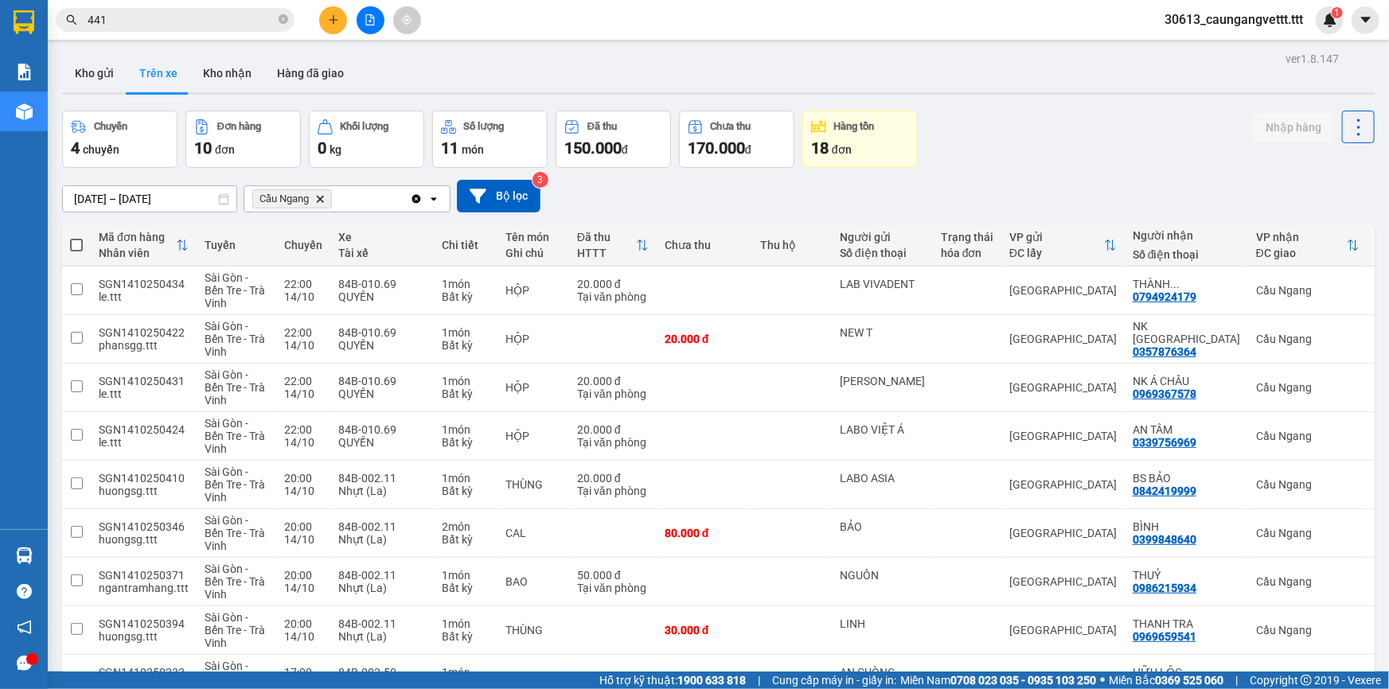
click at [163, 23] on input "441" at bounding box center [182, 20] width 188 height 18
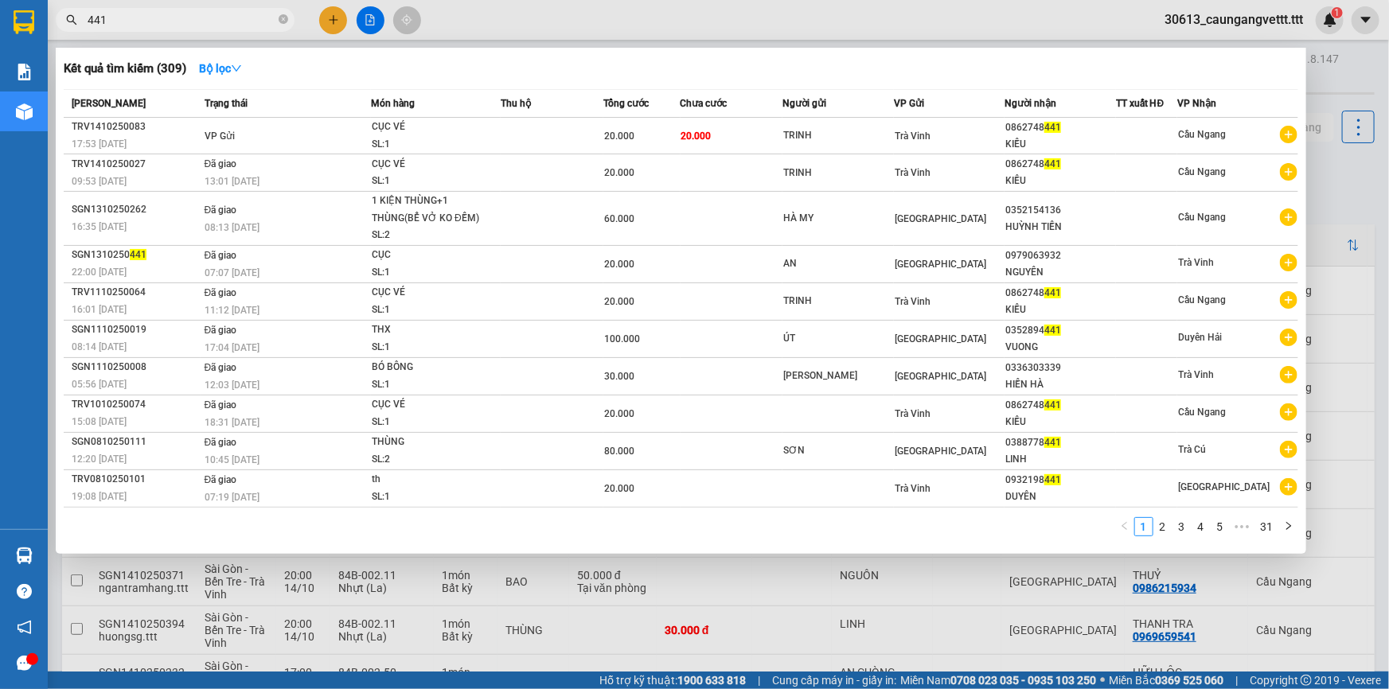
click at [465, 117] on th "Món hàng" at bounding box center [436, 104] width 130 height 28
click at [282, 19] on icon "close-circle" at bounding box center [284, 19] width 10 height 10
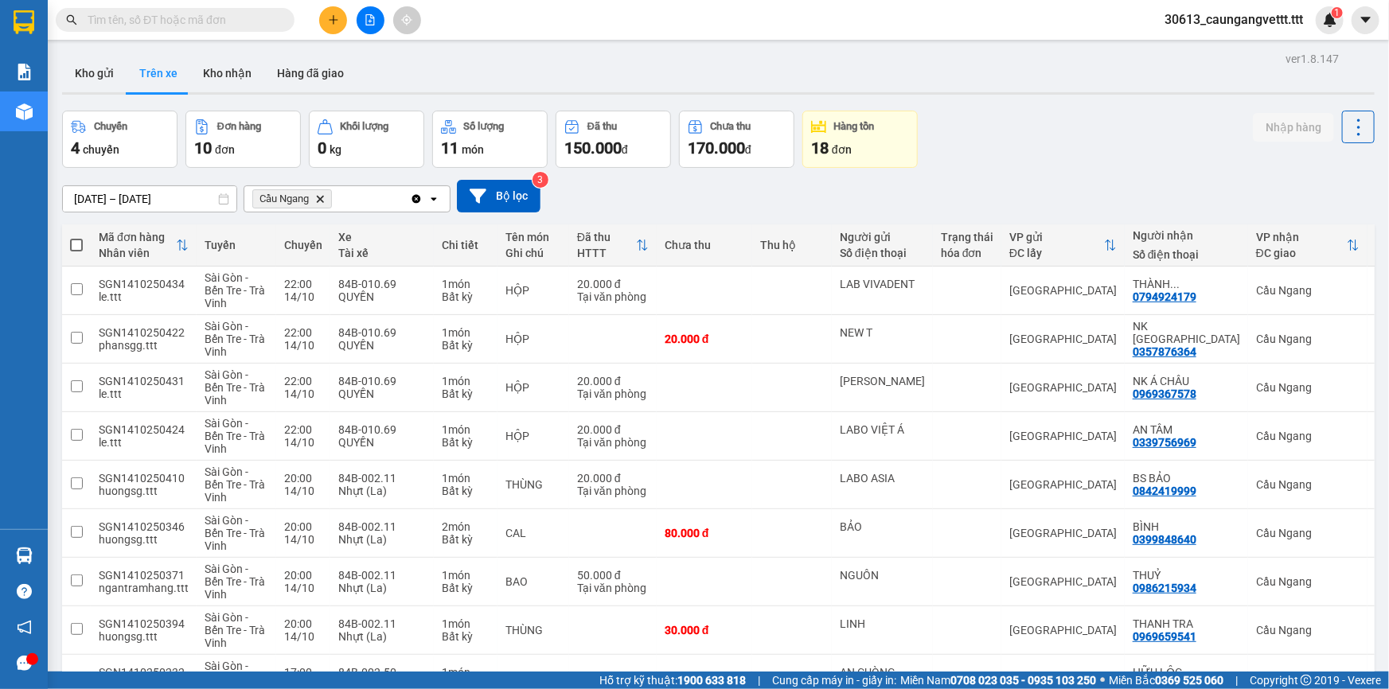
click at [222, 19] on input "text" at bounding box center [182, 20] width 188 height 18
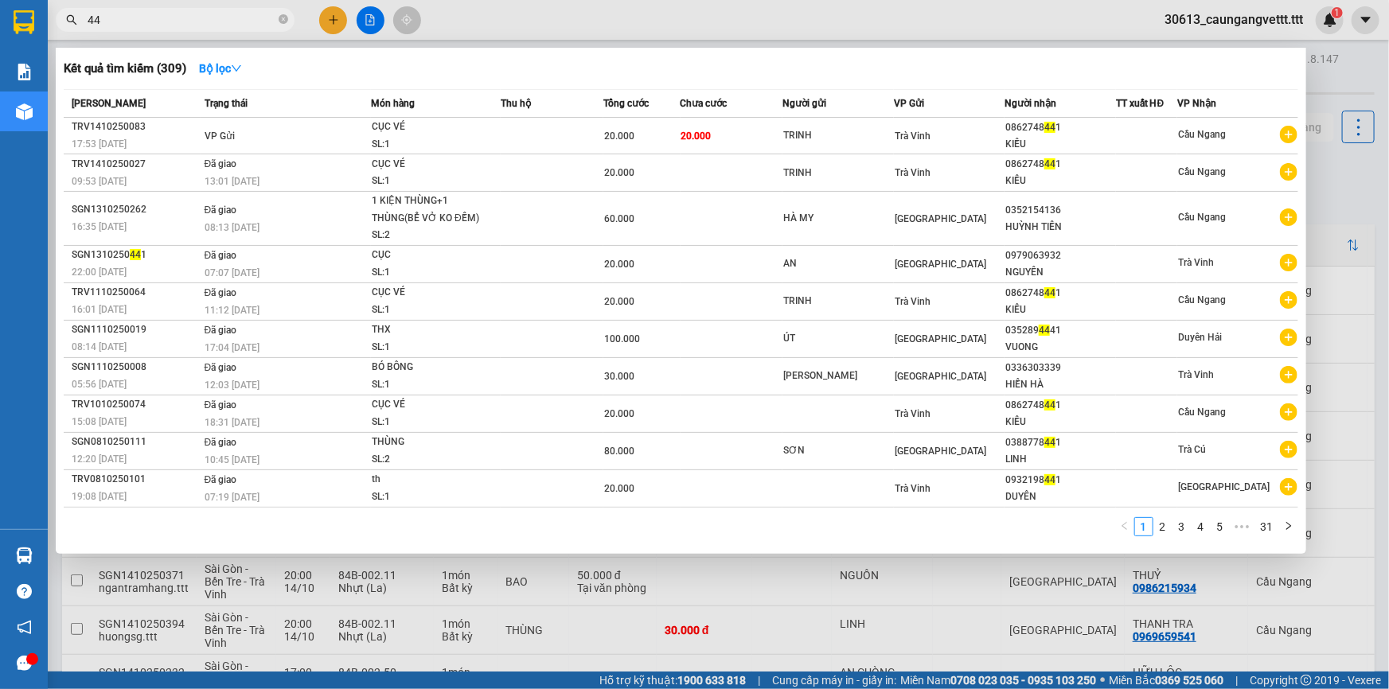
type input "441"
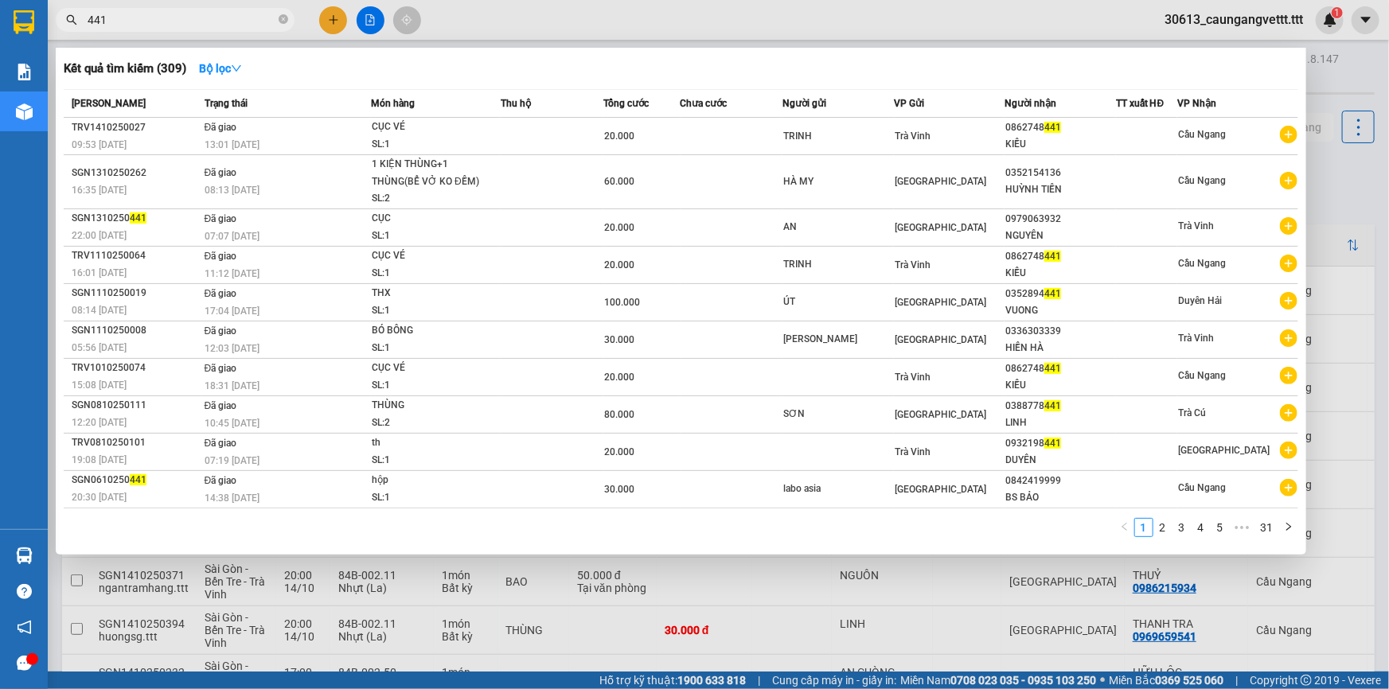
click at [280, 17] on icon "close-circle" at bounding box center [284, 19] width 10 height 10
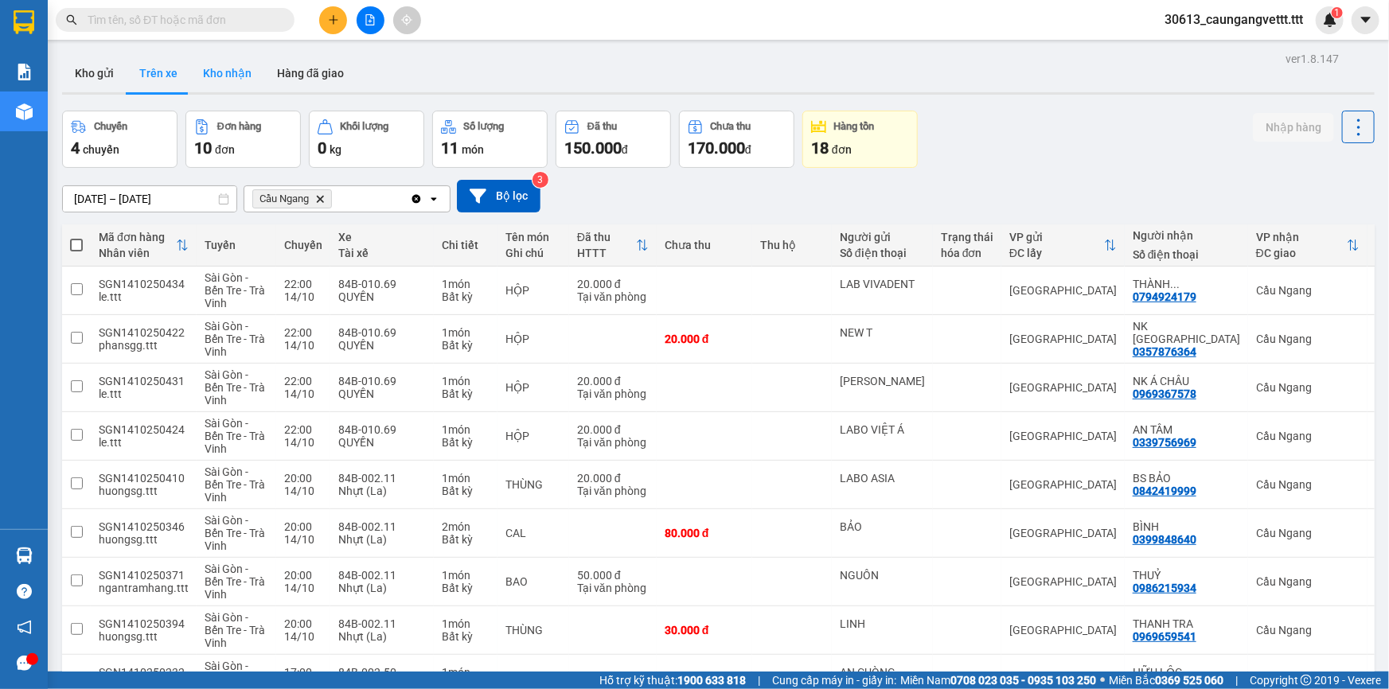
click at [228, 79] on button "Kho nhận" at bounding box center [227, 73] width 74 height 38
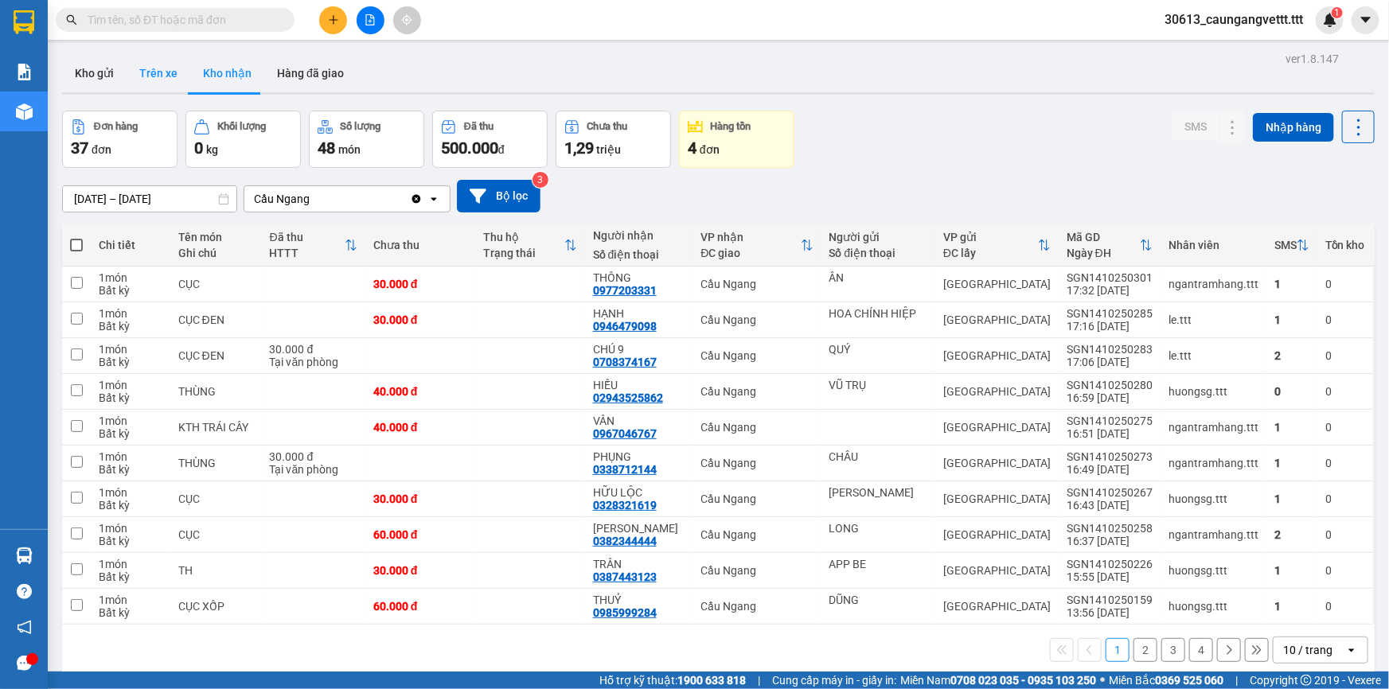
click at [163, 76] on button "Trên xe" at bounding box center [159, 73] width 64 height 38
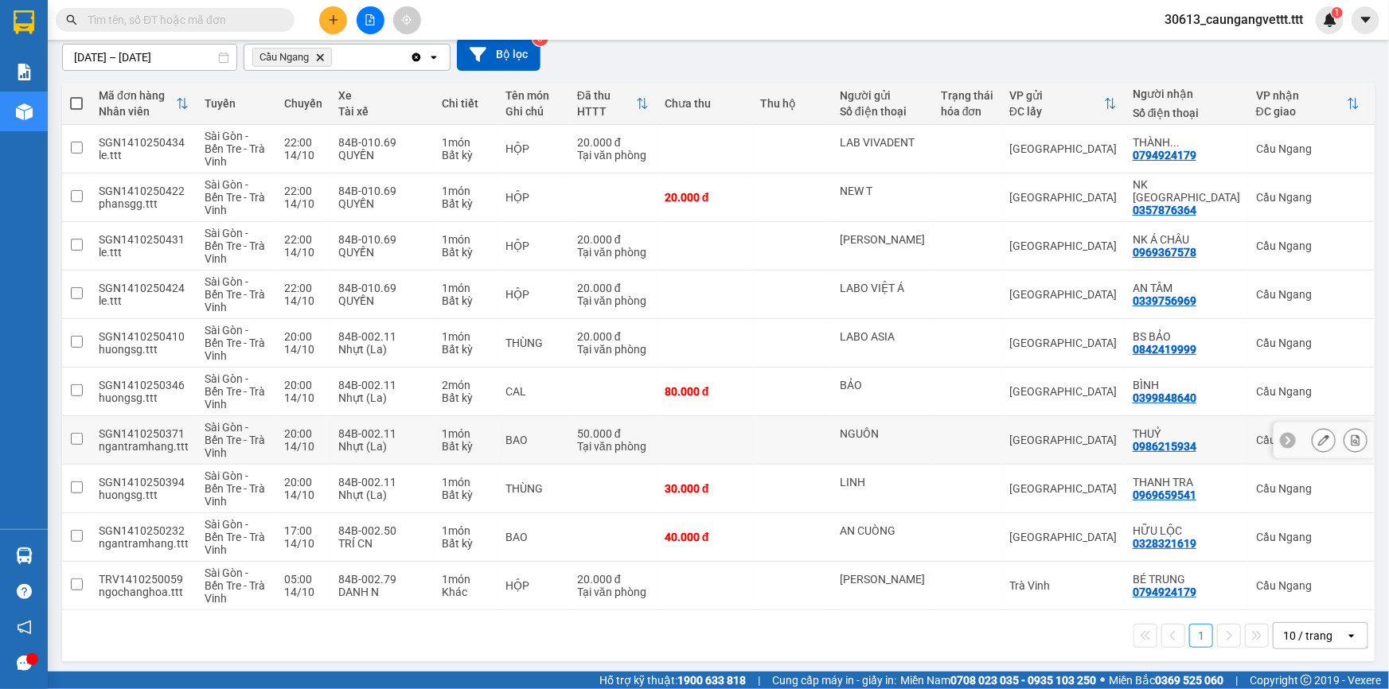
scroll to position [150, 0]
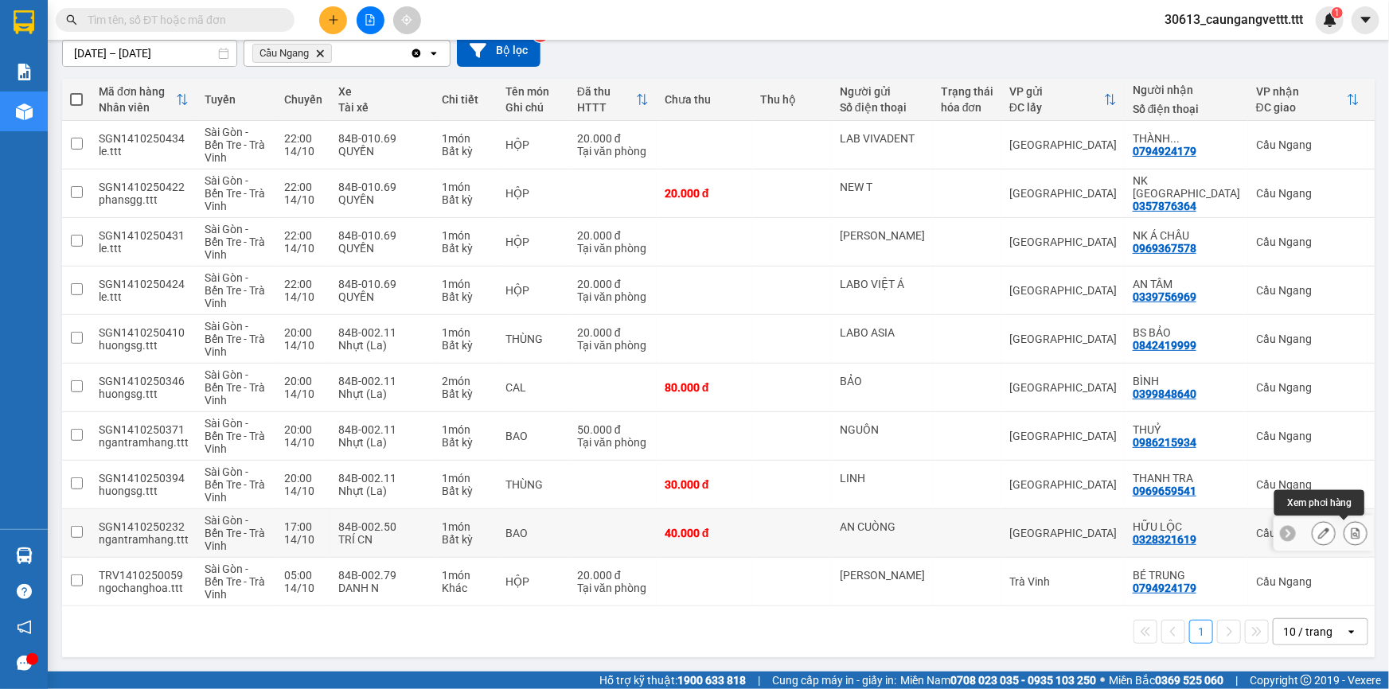
click at [1350, 528] on icon at bounding box center [1355, 533] width 11 height 11
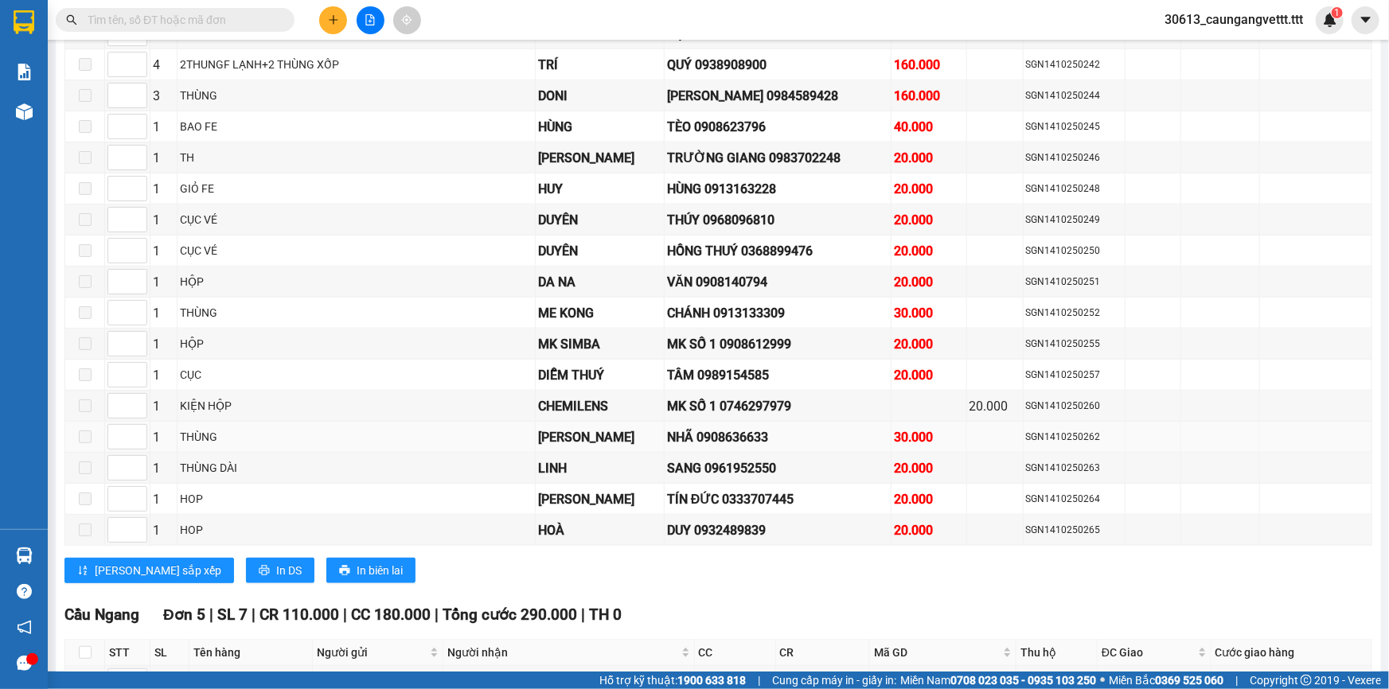
scroll to position [1162, 0]
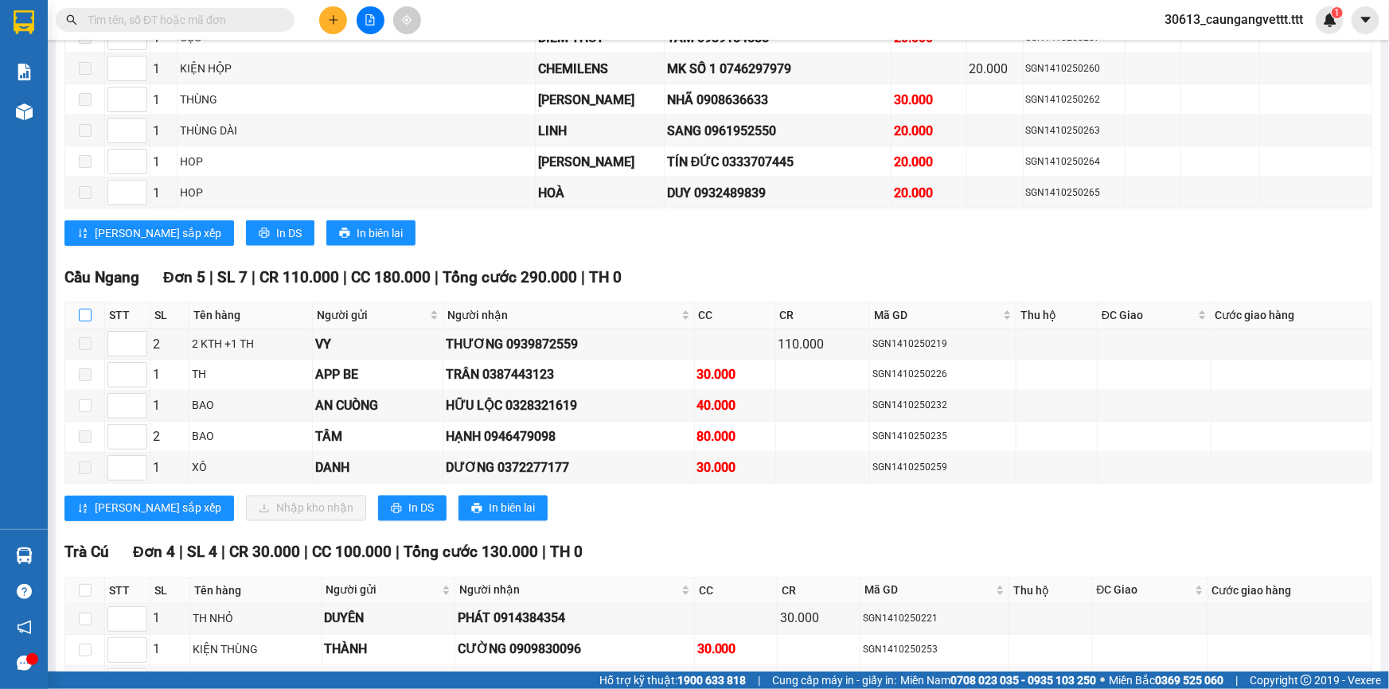
click at [87, 310] on input "checkbox" at bounding box center [85, 315] width 13 height 13
checkbox input "true"
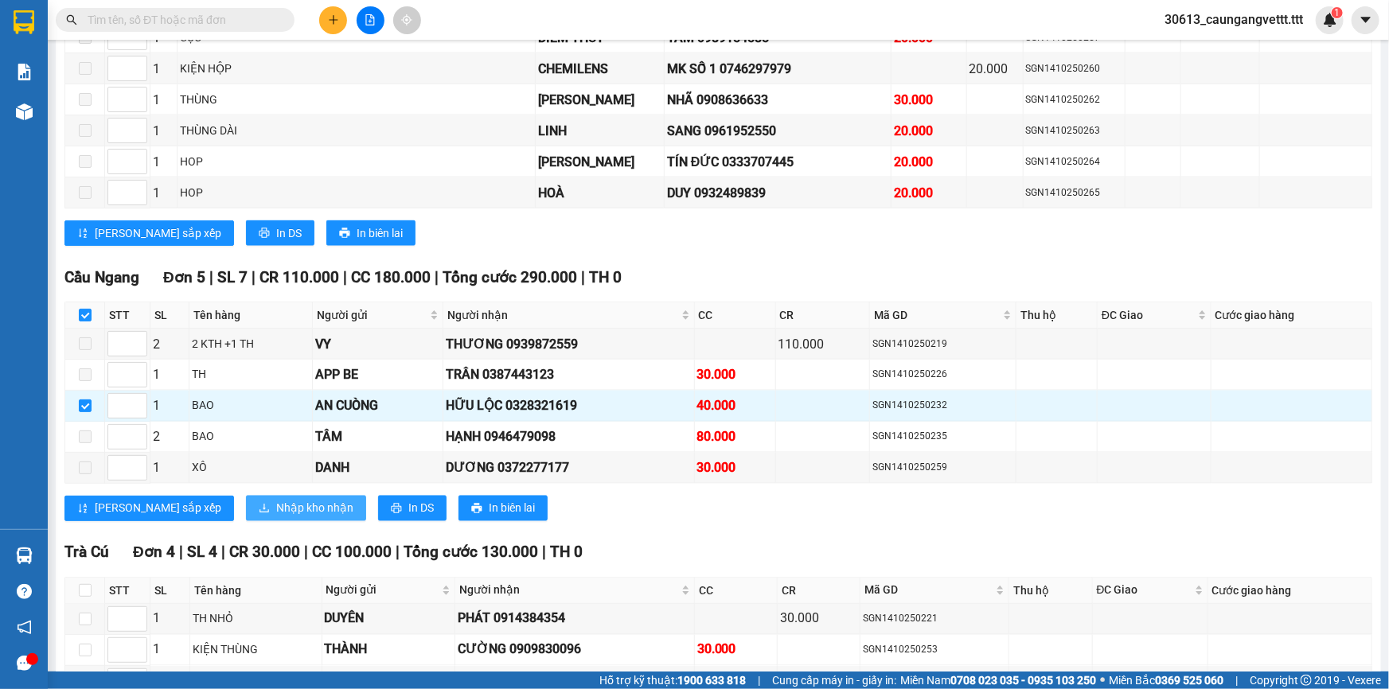
click at [276, 500] on span "Nhập kho nhận" at bounding box center [314, 509] width 77 height 18
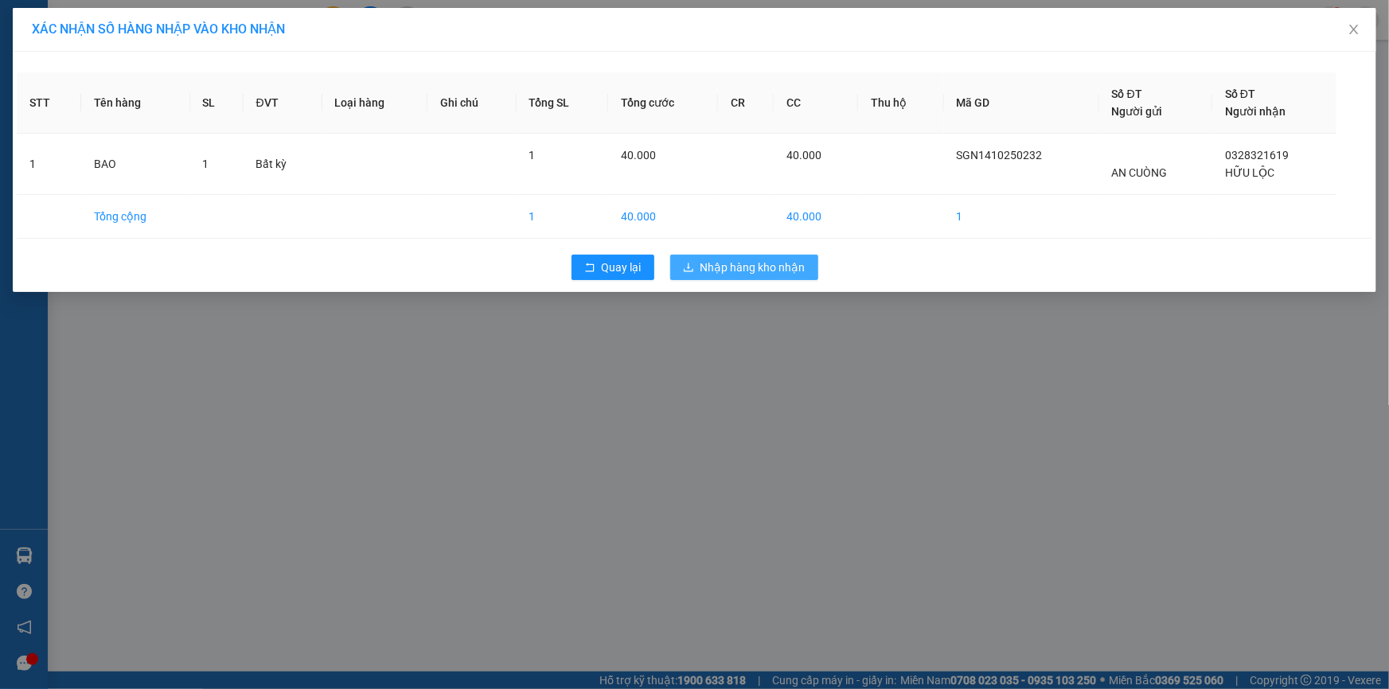
click at [767, 267] on span "Nhập hàng kho nhận" at bounding box center [752, 268] width 105 height 18
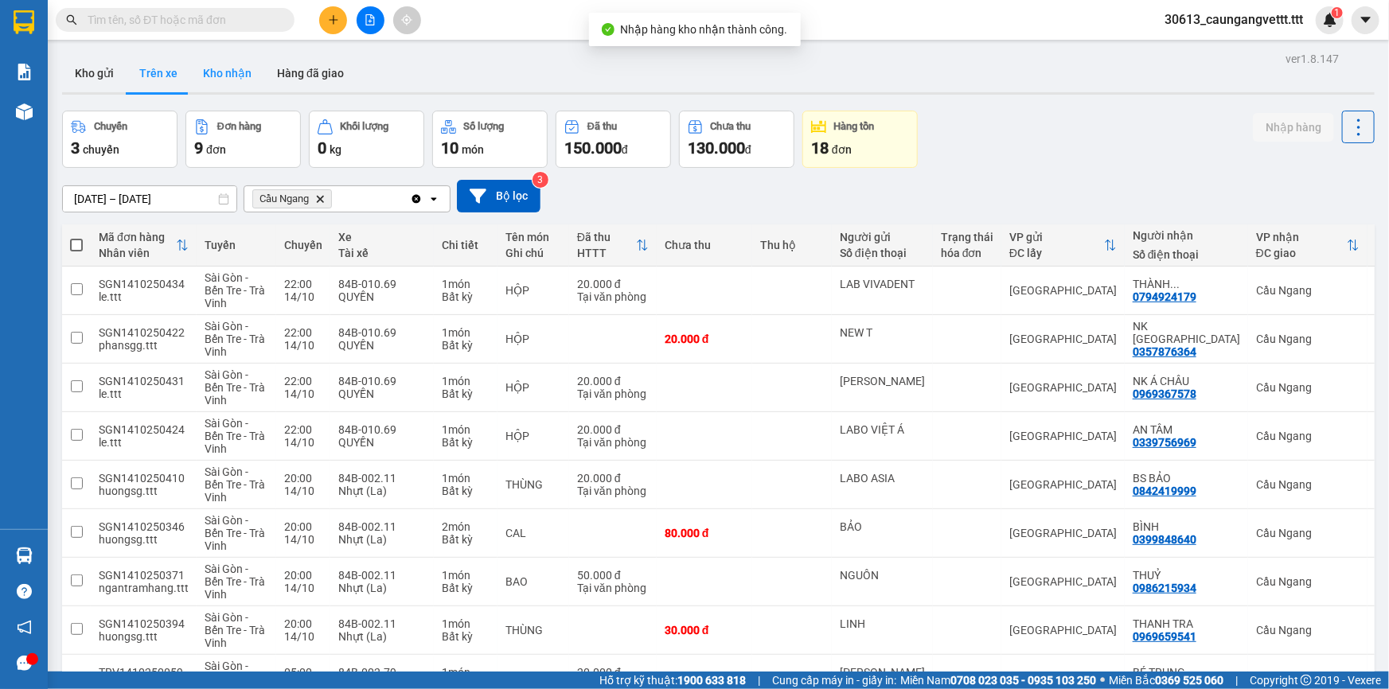
click at [230, 72] on button "Kho nhận" at bounding box center [227, 73] width 74 height 38
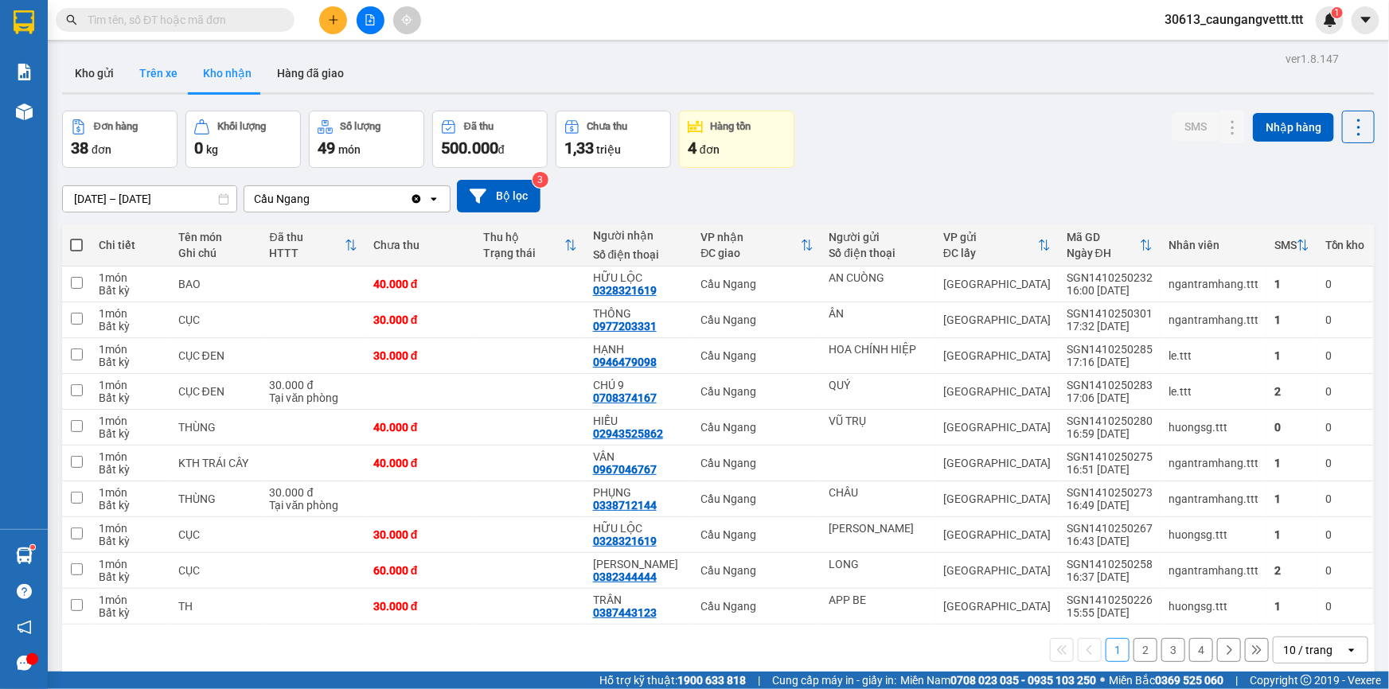
click at [161, 66] on button "Trên xe" at bounding box center [159, 73] width 64 height 38
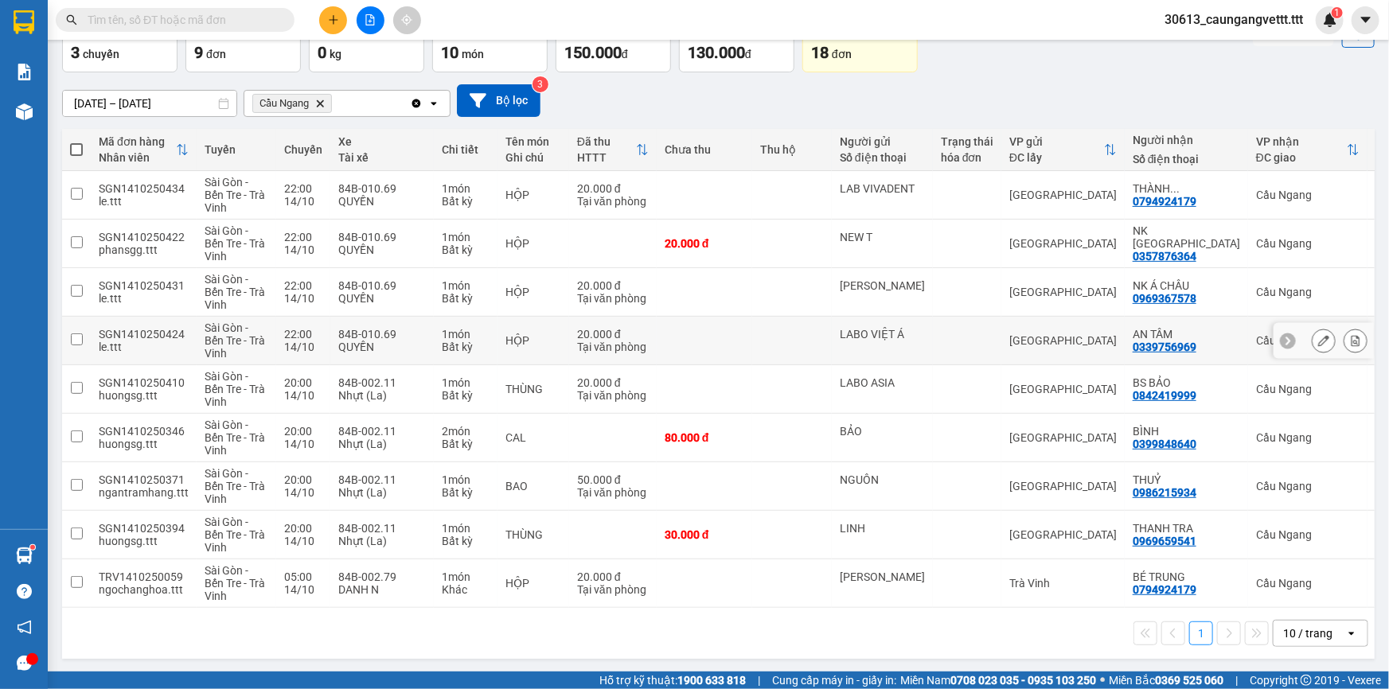
scroll to position [101, 0]
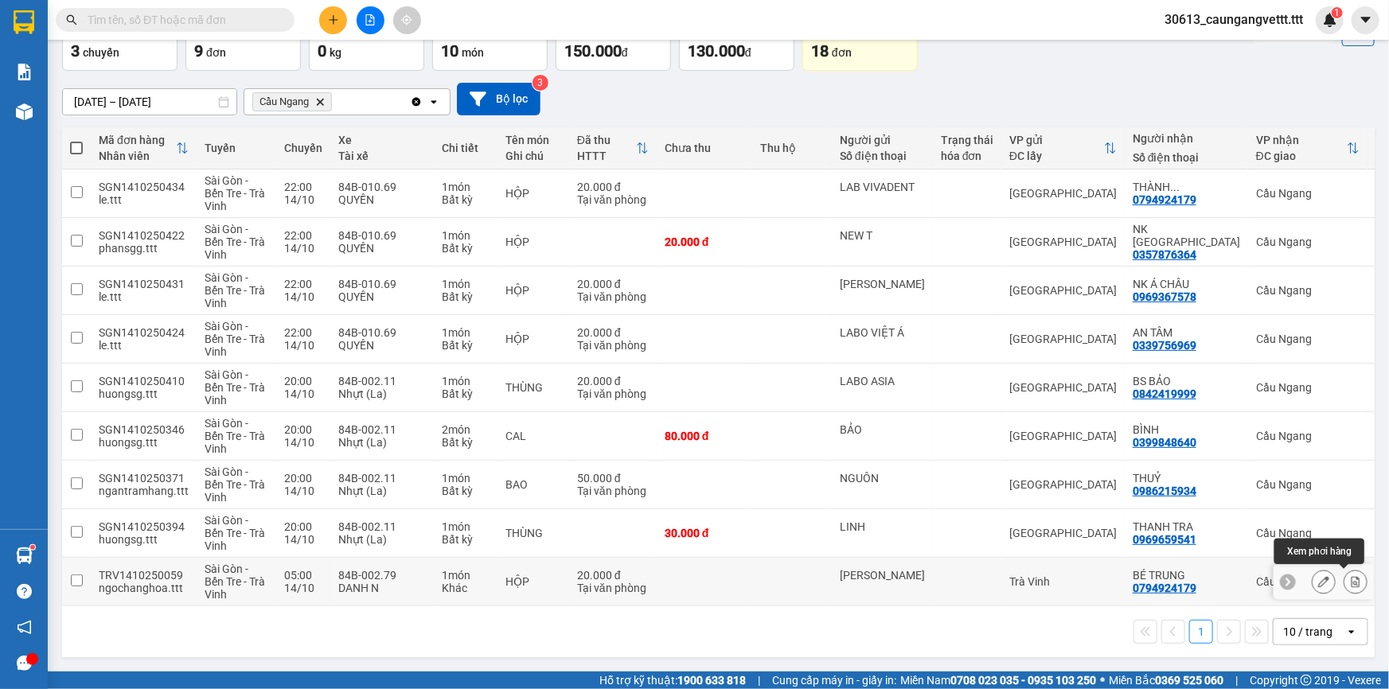
click at [1350, 576] on icon at bounding box center [1355, 581] width 11 height 11
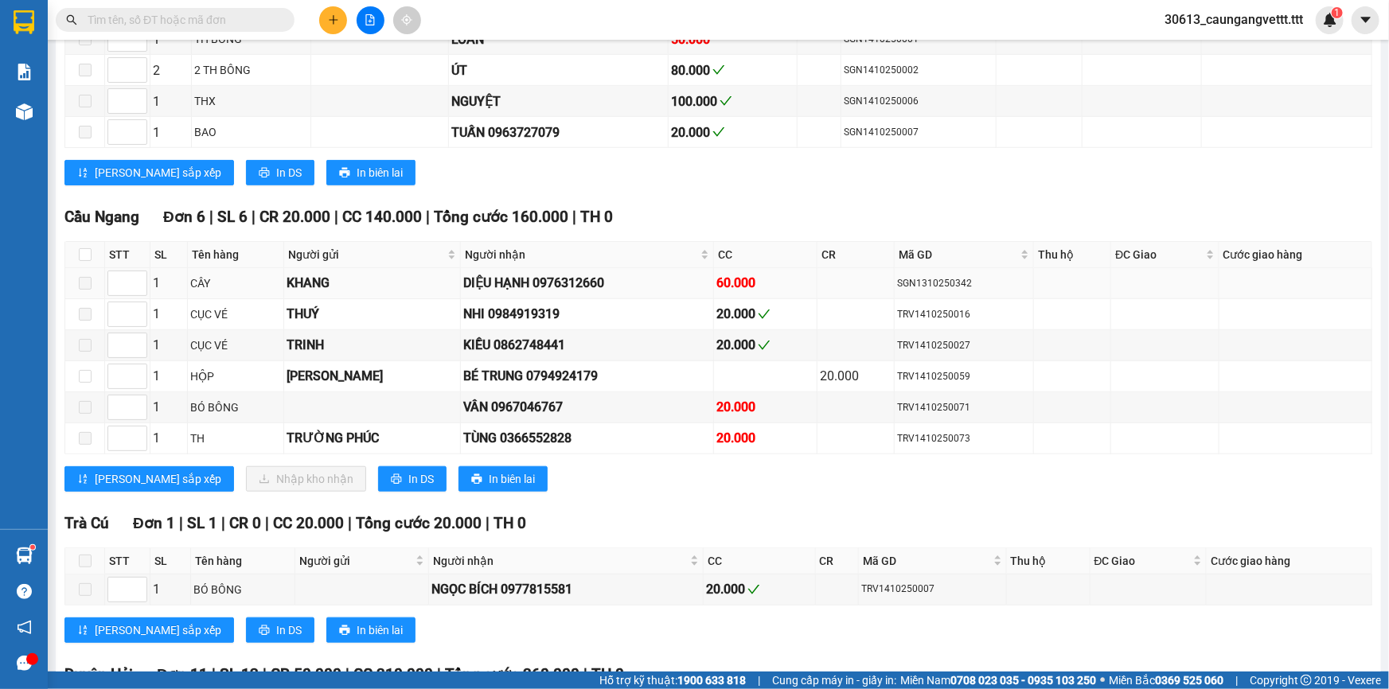
scroll to position [486, 0]
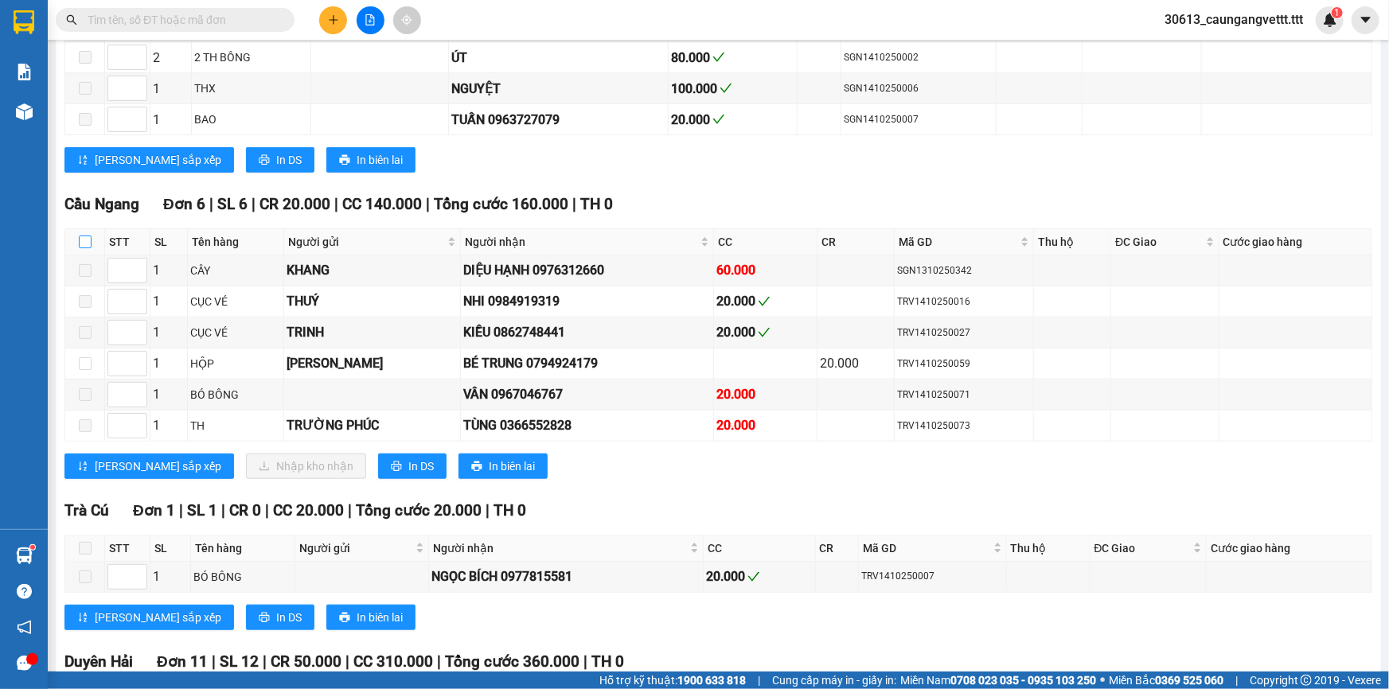
click at [81, 239] on input "checkbox" at bounding box center [85, 242] width 13 height 13
checkbox input "true"
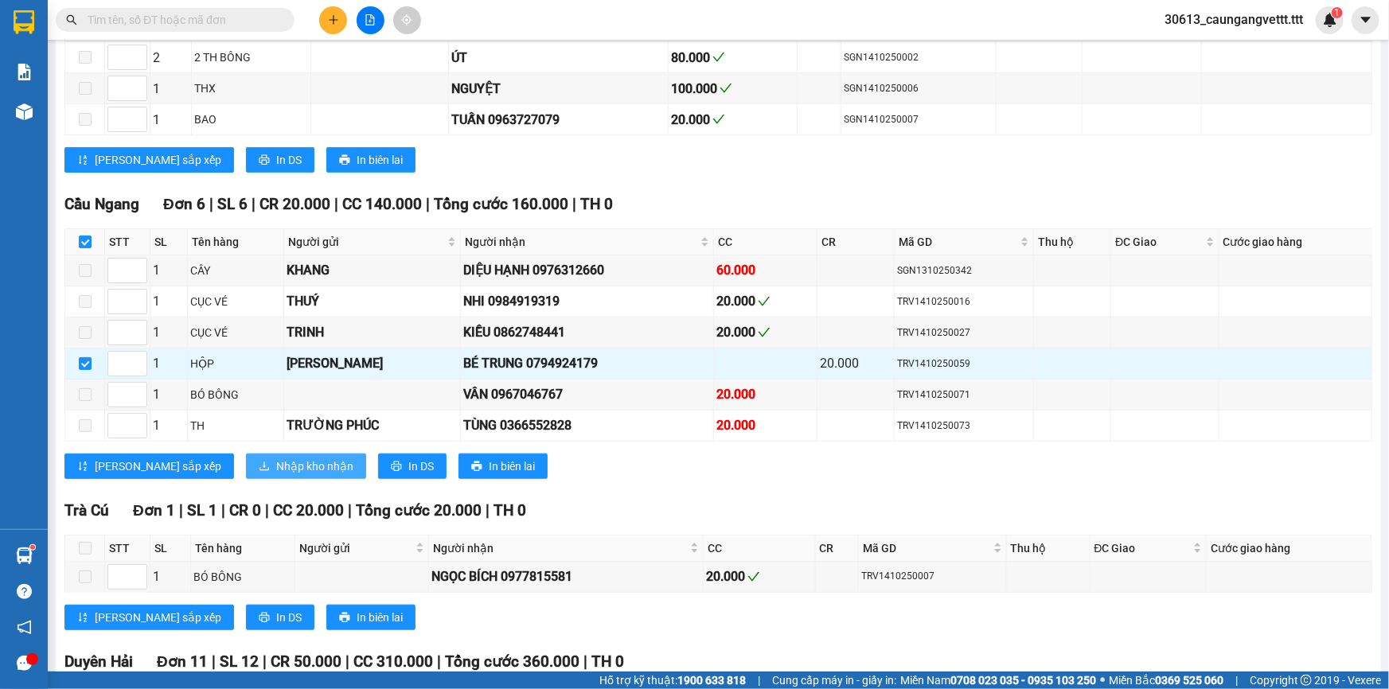
click at [276, 462] on span "Nhập kho nhận" at bounding box center [314, 467] width 77 height 18
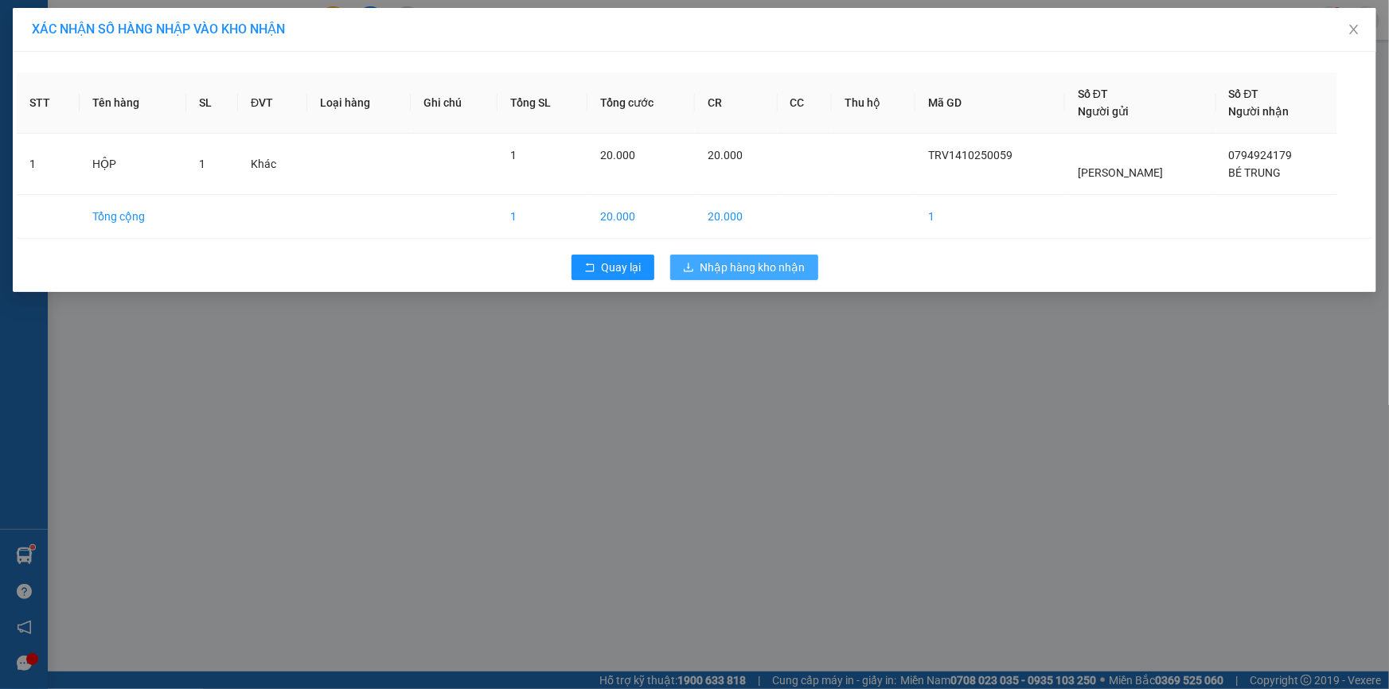
click at [739, 265] on span "Nhập hàng kho nhận" at bounding box center [752, 268] width 105 height 18
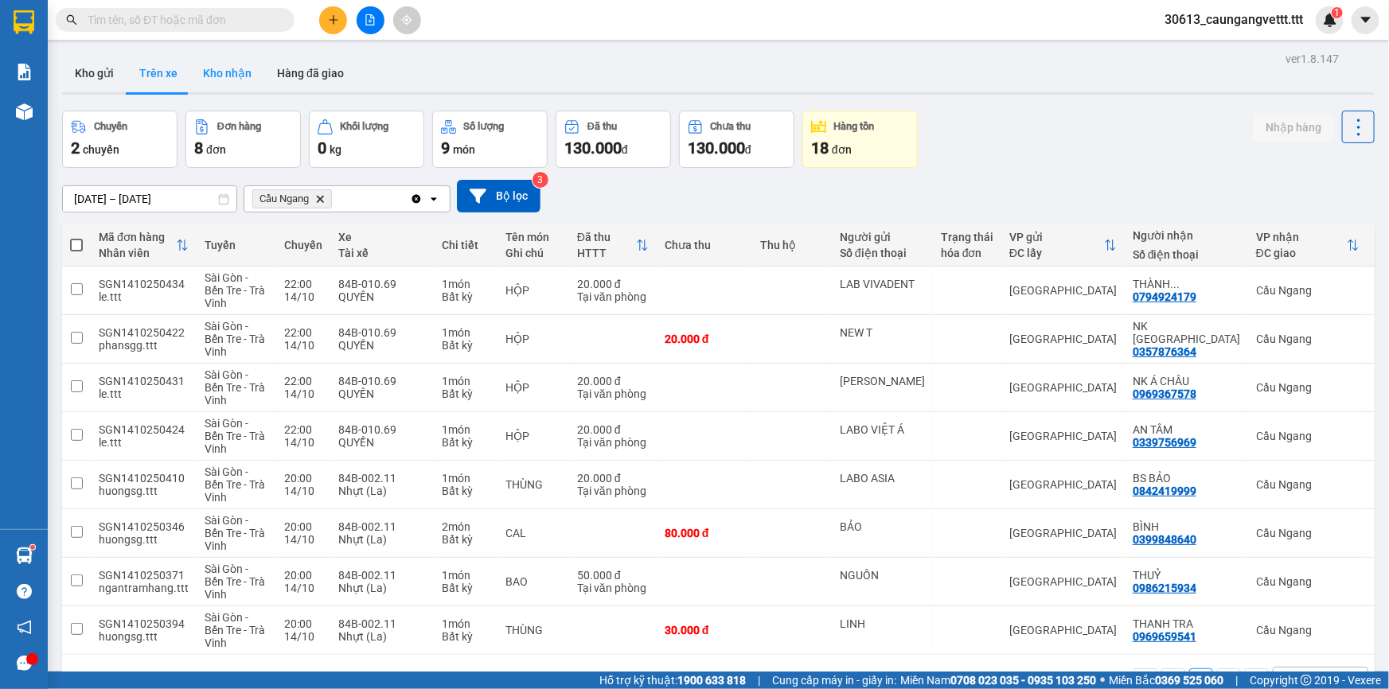
click at [224, 76] on button "Kho nhận" at bounding box center [227, 73] width 74 height 38
